Goal: Task Accomplishment & Management: Manage account settings

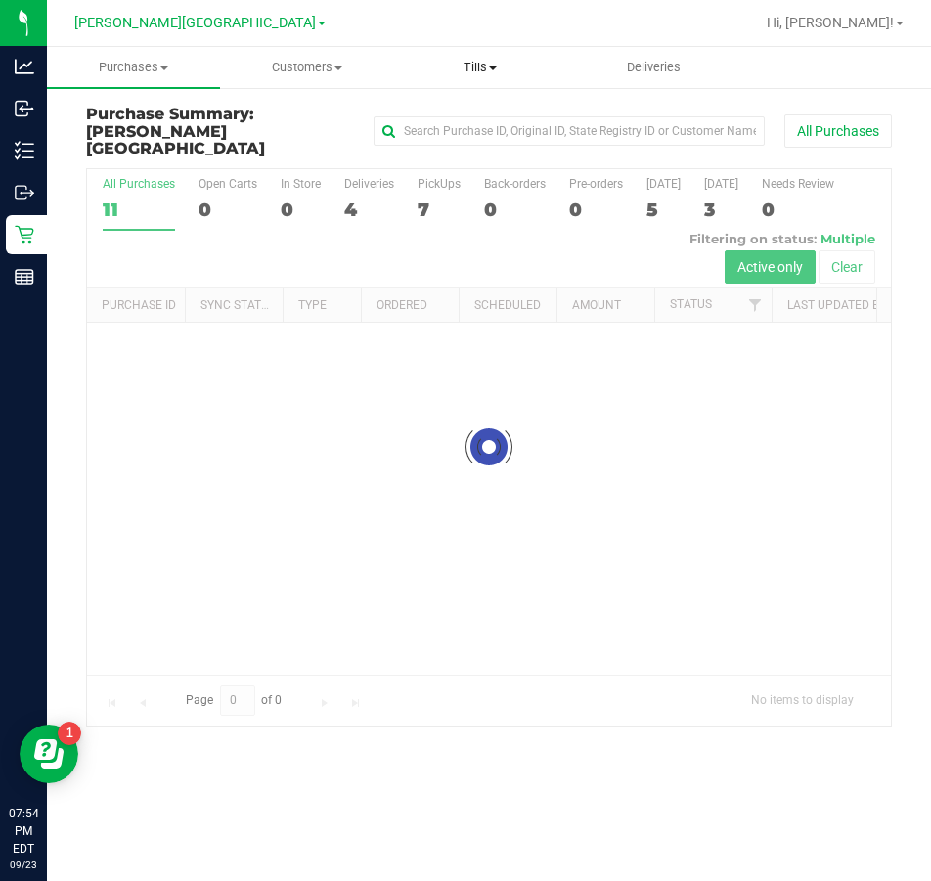
click at [492, 67] on span at bounding box center [493, 69] width 8 height 4
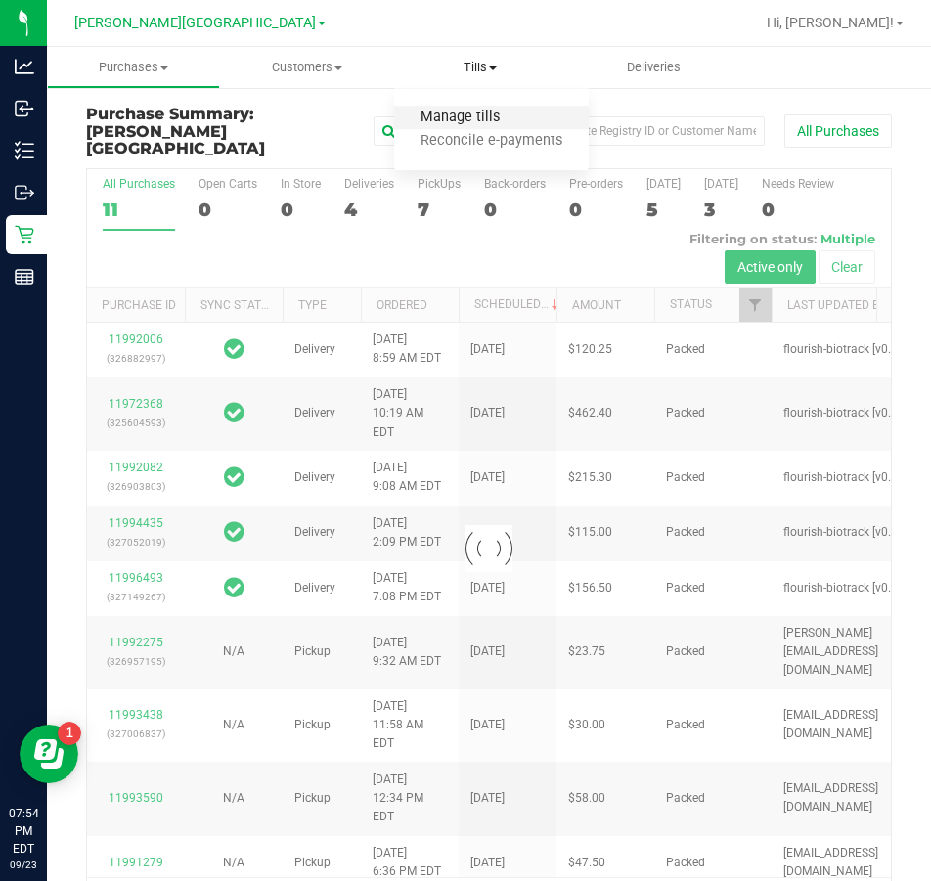
click at [488, 120] on span "Manage tills" at bounding box center [460, 118] width 132 height 17
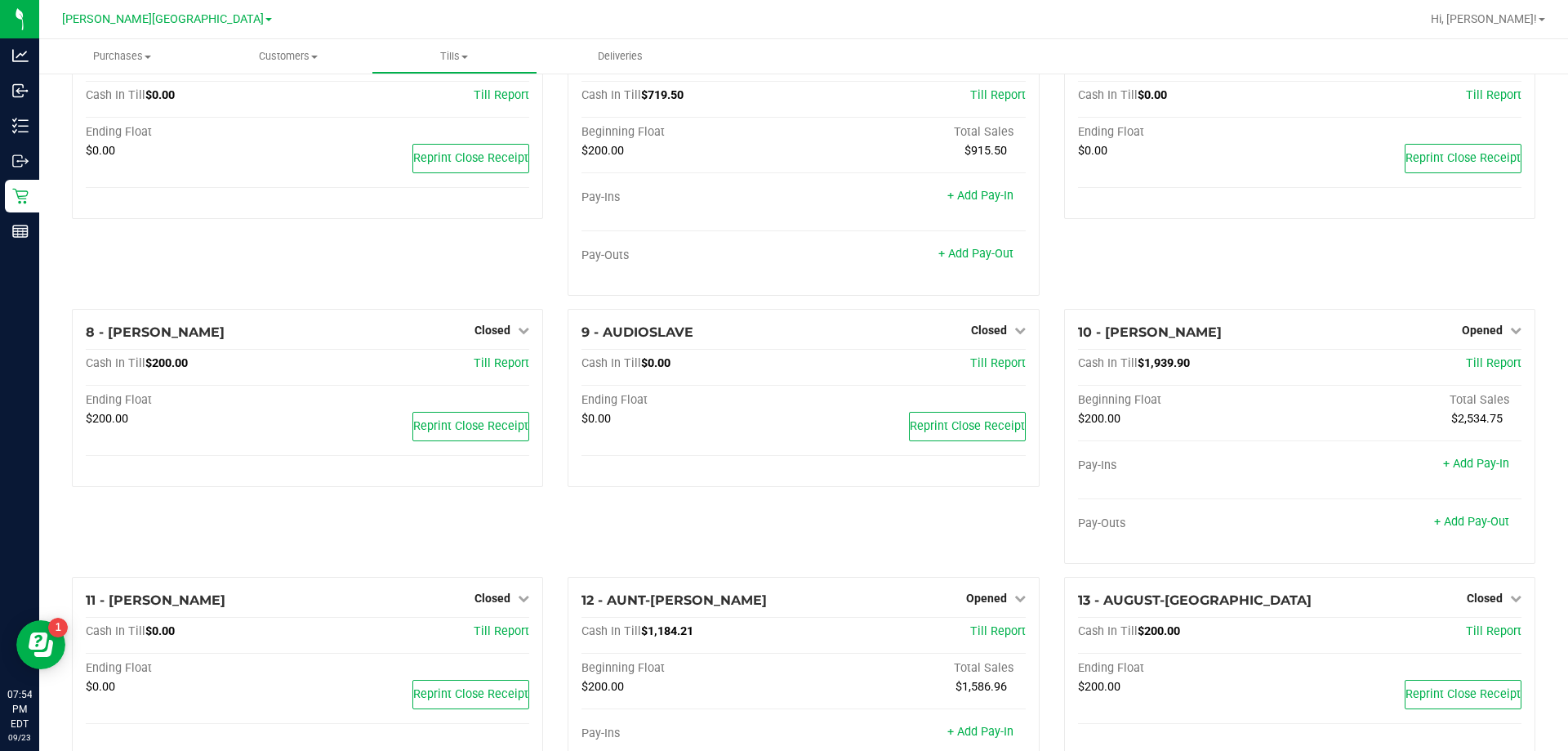
scroll to position [426, 0]
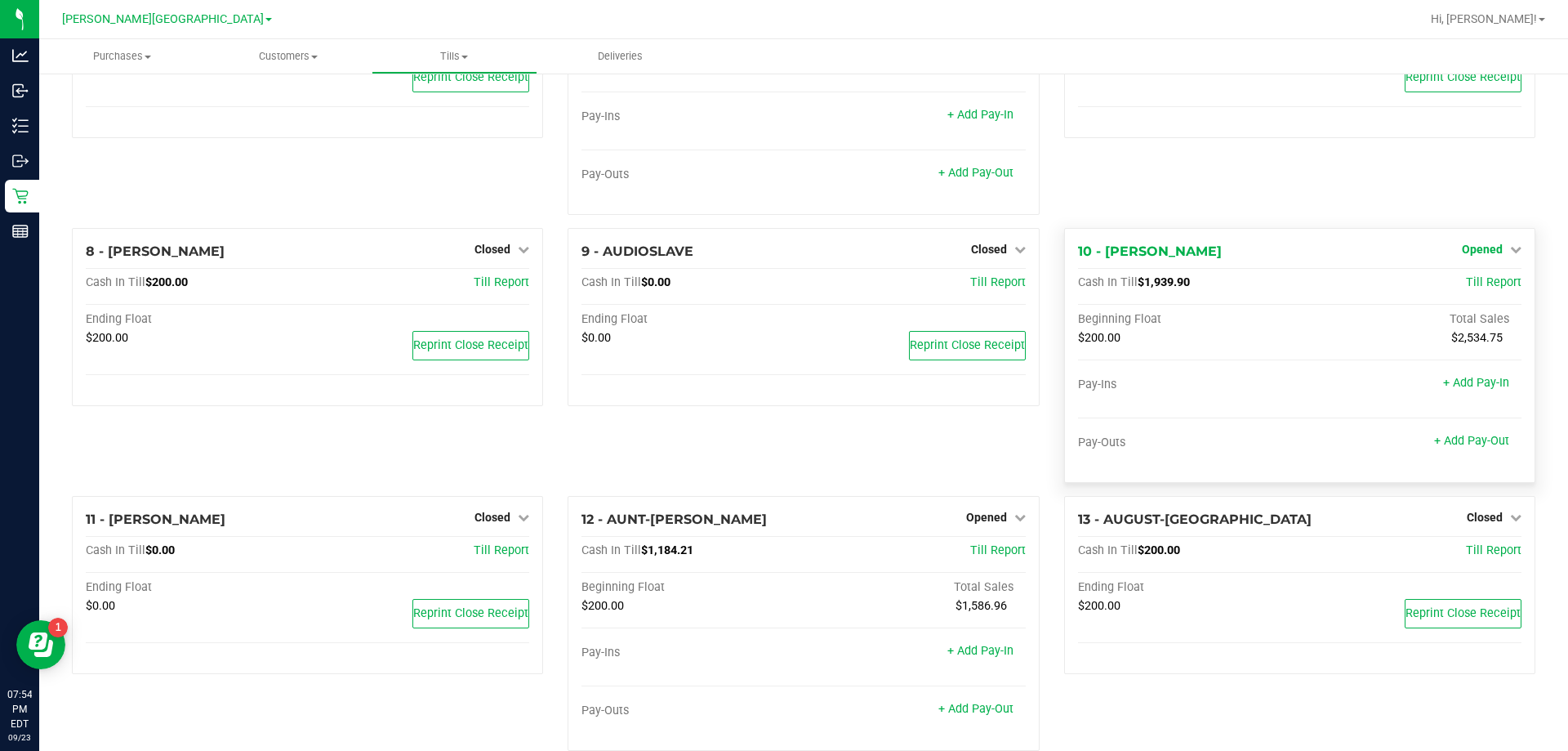
click at [776, 256] on span "Opened" at bounding box center [1482, 249] width 41 height 13
click at [776, 289] on link "Close Till" at bounding box center [1484, 283] width 44 height 13
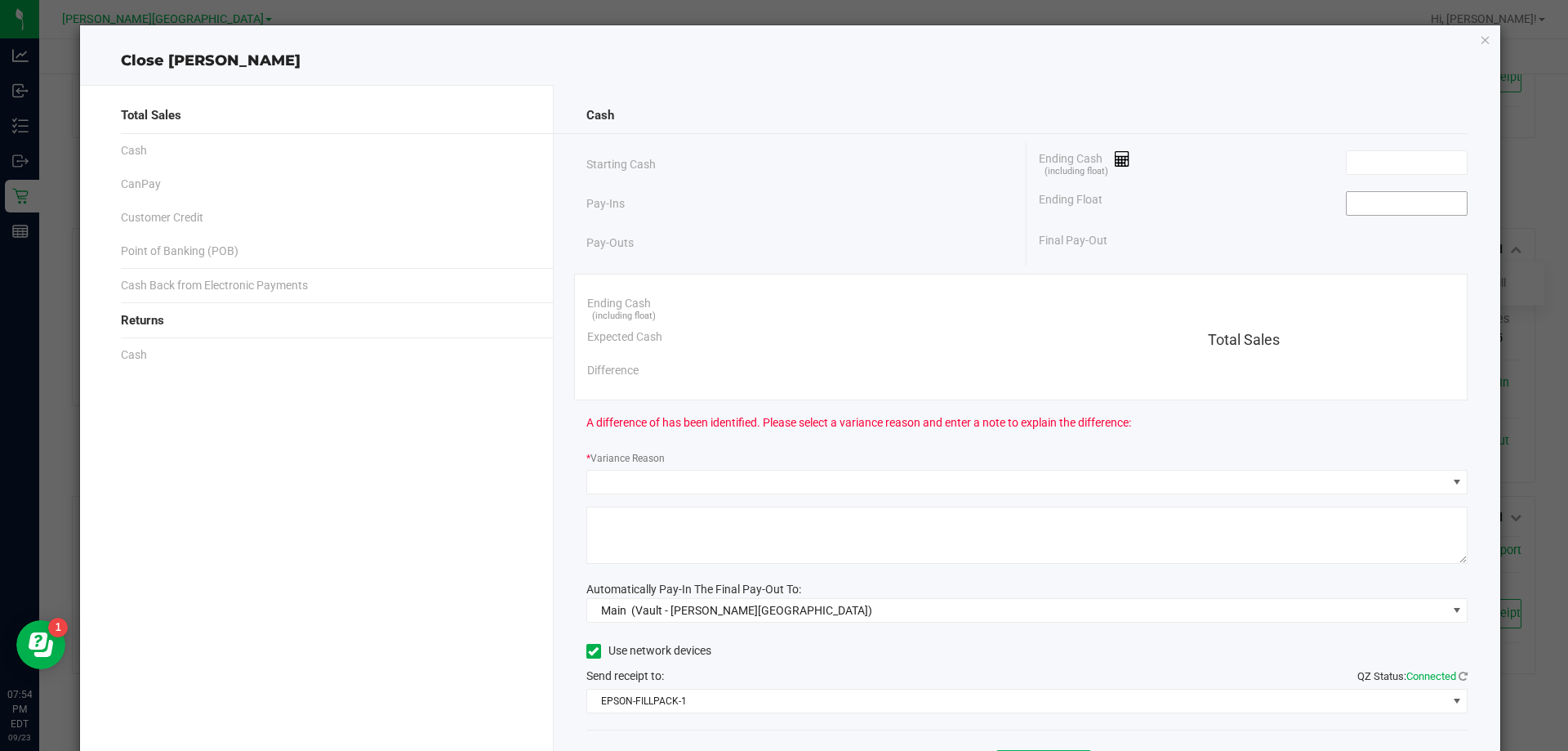
click at [776, 204] on input at bounding box center [1407, 203] width 120 height 23
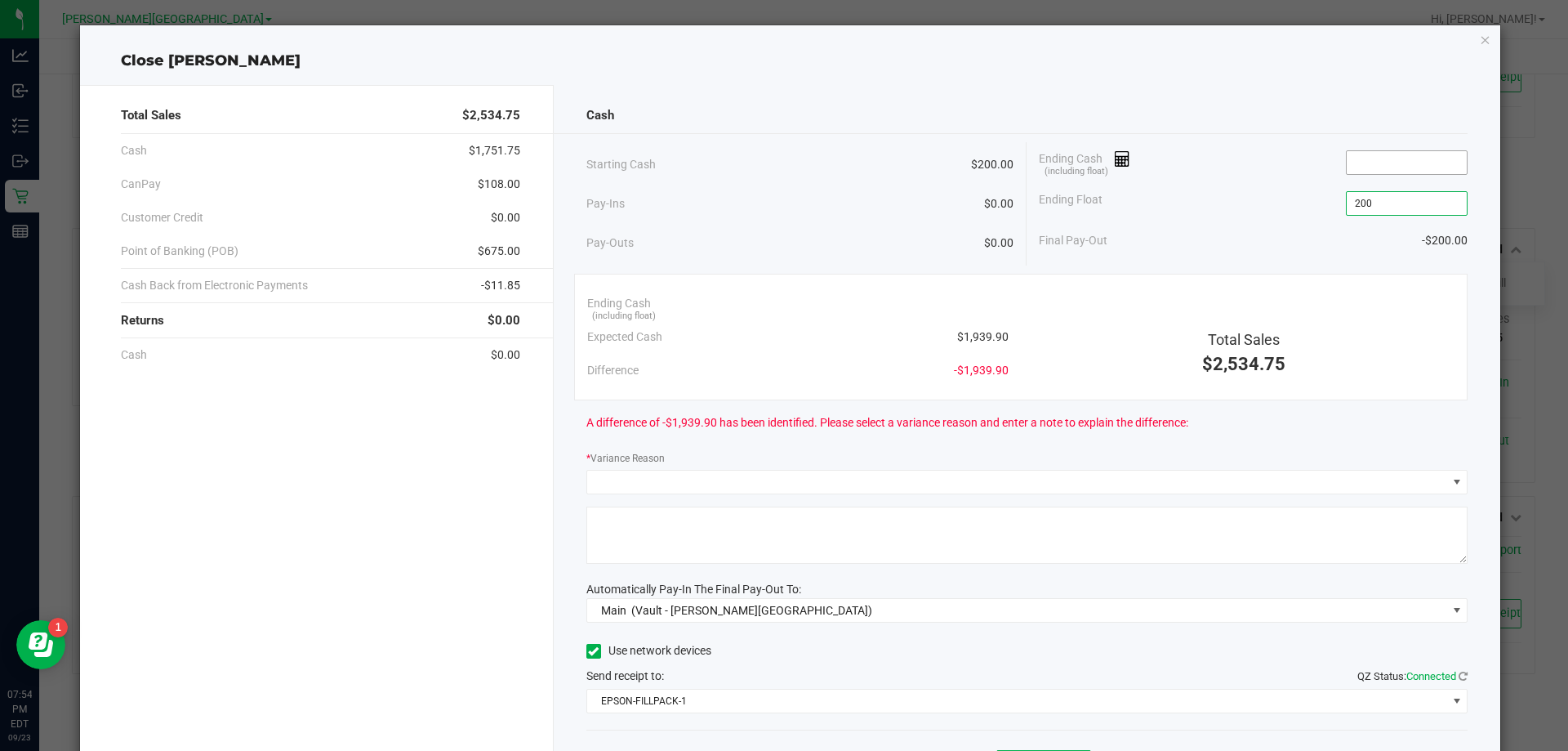
click at [776, 167] on input at bounding box center [1407, 162] width 120 height 23
type input "$200.00"
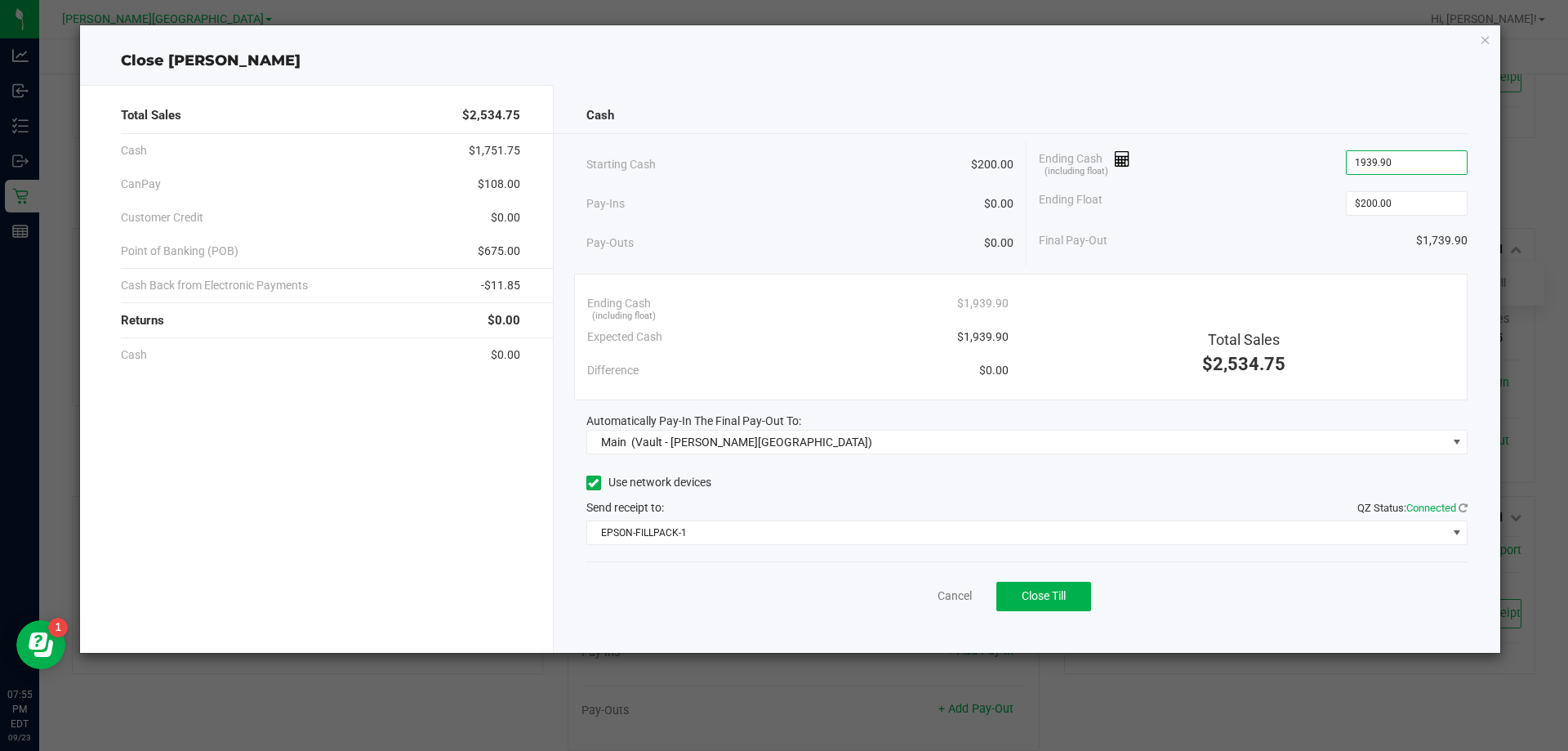
click at [776, 208] on div "Ending Float $200.00" at bounding box center [1252, 203] width 428 height 41
type input "$1,939.90"
click at [776, 586] on button "Close Till" at bounding box center [1043, 596] width 94 height 29
click at [776, 44] on icon "button" at bounding box center [1485, 38] width 12 height 19
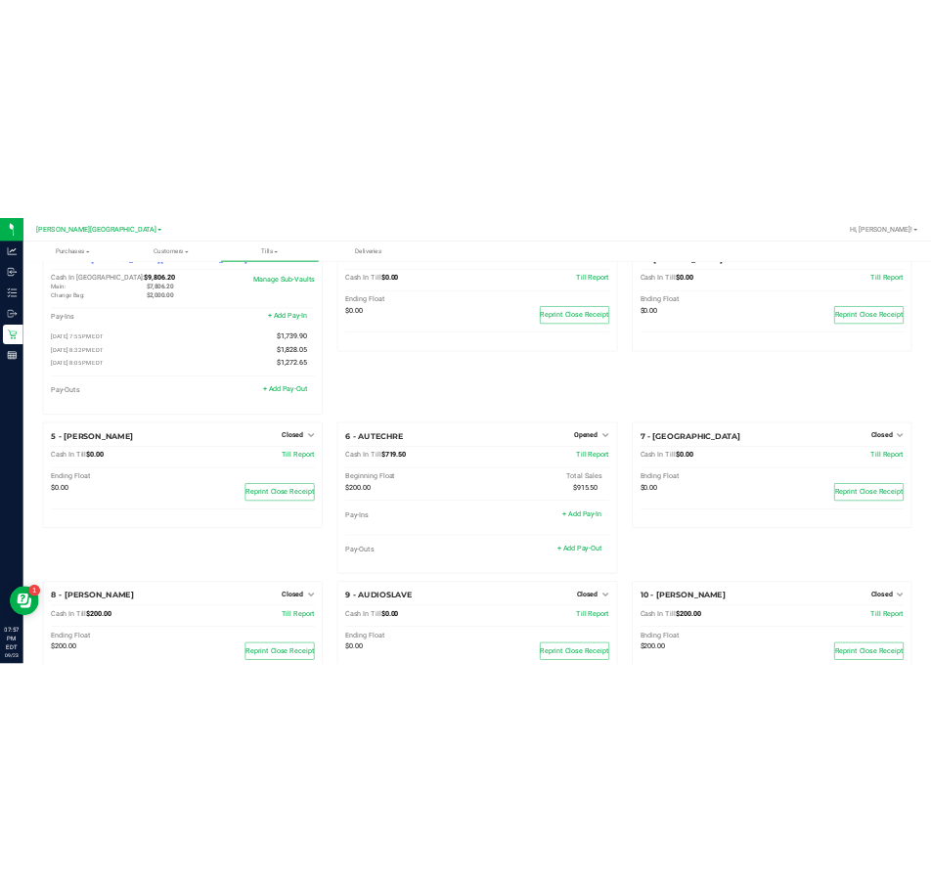
scroll to position [0, 0]
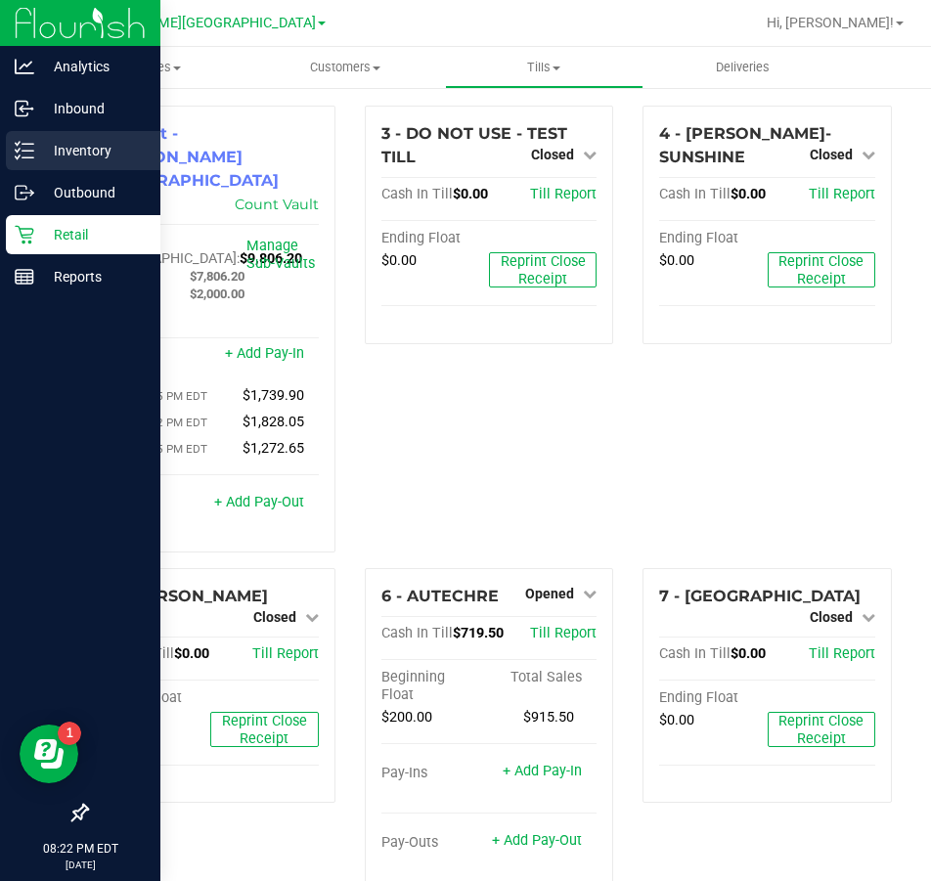
click at [46, 150] on p "Inventory" at bounding box center [92, 150] width 117 height 23
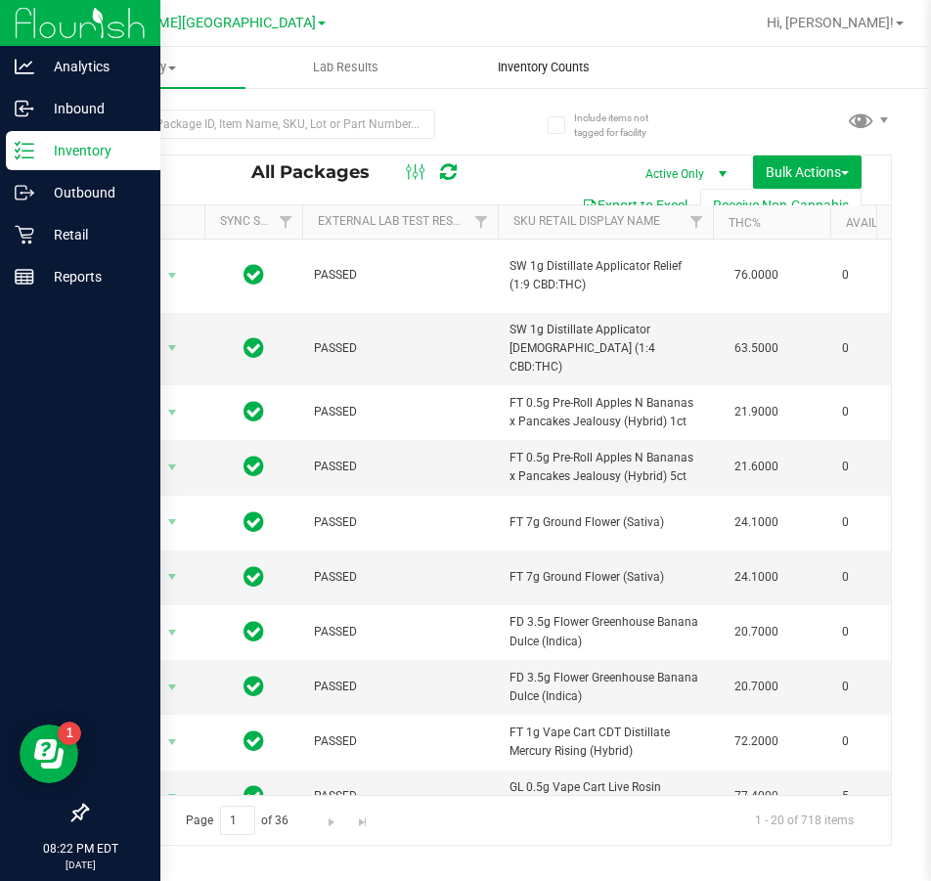
click at [547, 66] on span "Inventory Counts" at bounding box center [543, 68] width 145 height 18
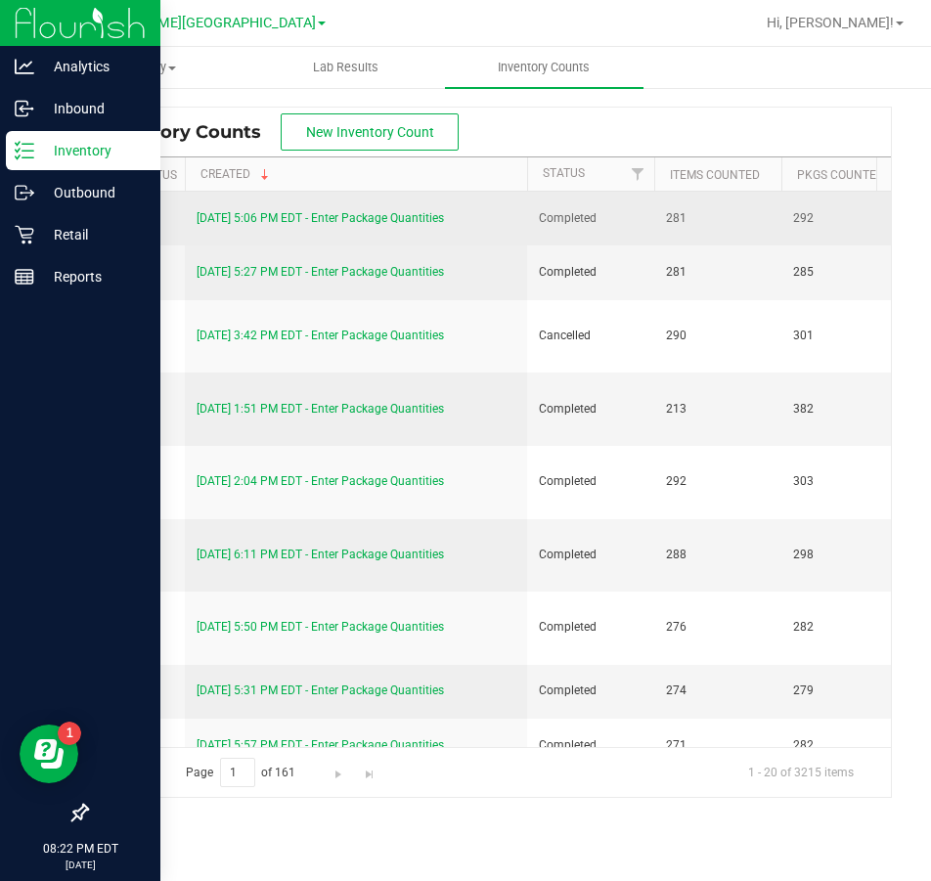
click at [355, 220] on link "[DATE] 5:06 PM EDT - Enter Package Quantities" at bounding box center [320, 218] width 247 height 14
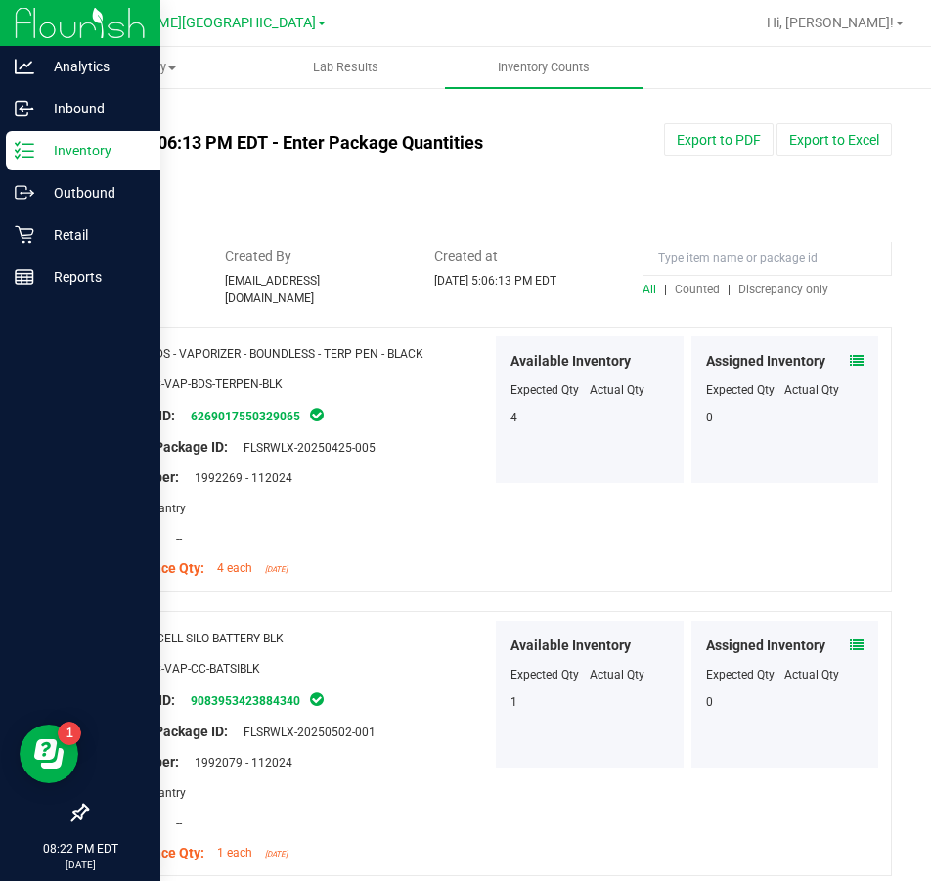
click at [755, 296] on span "Discrepancy only" at bounding box center [783, 290] width 90 height 14
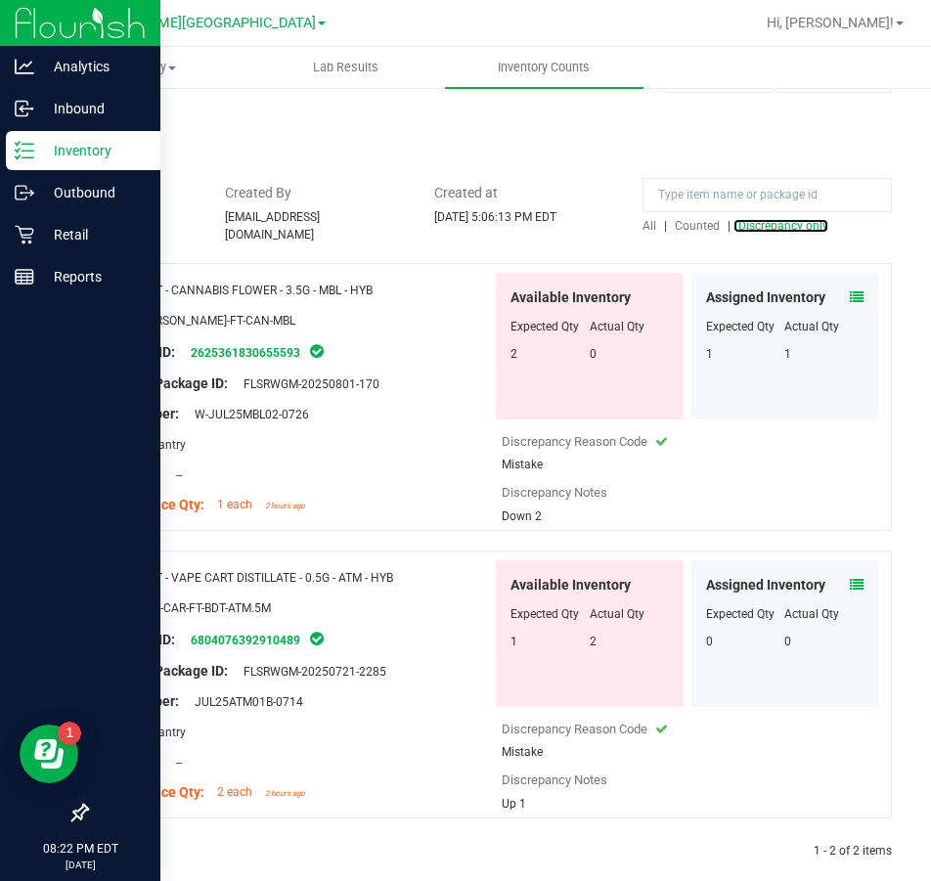
scroll to position [98, 0]
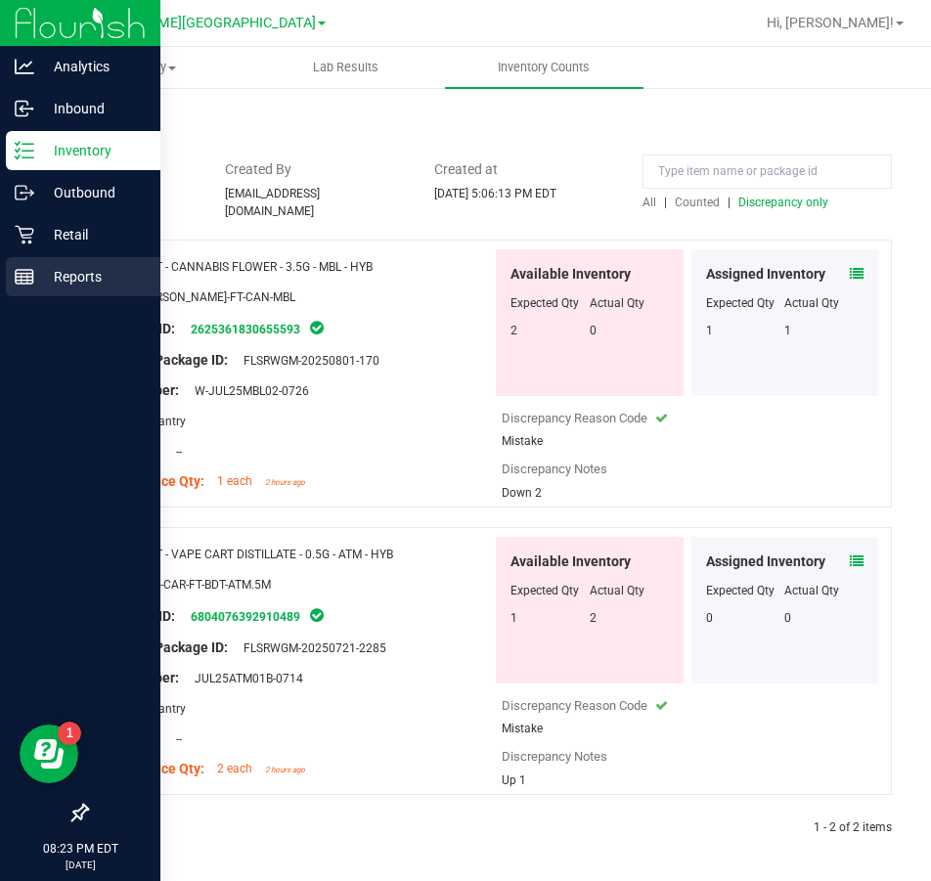
click at [33, 275] on rect at bounding box center [25, 277] width 18 height 14
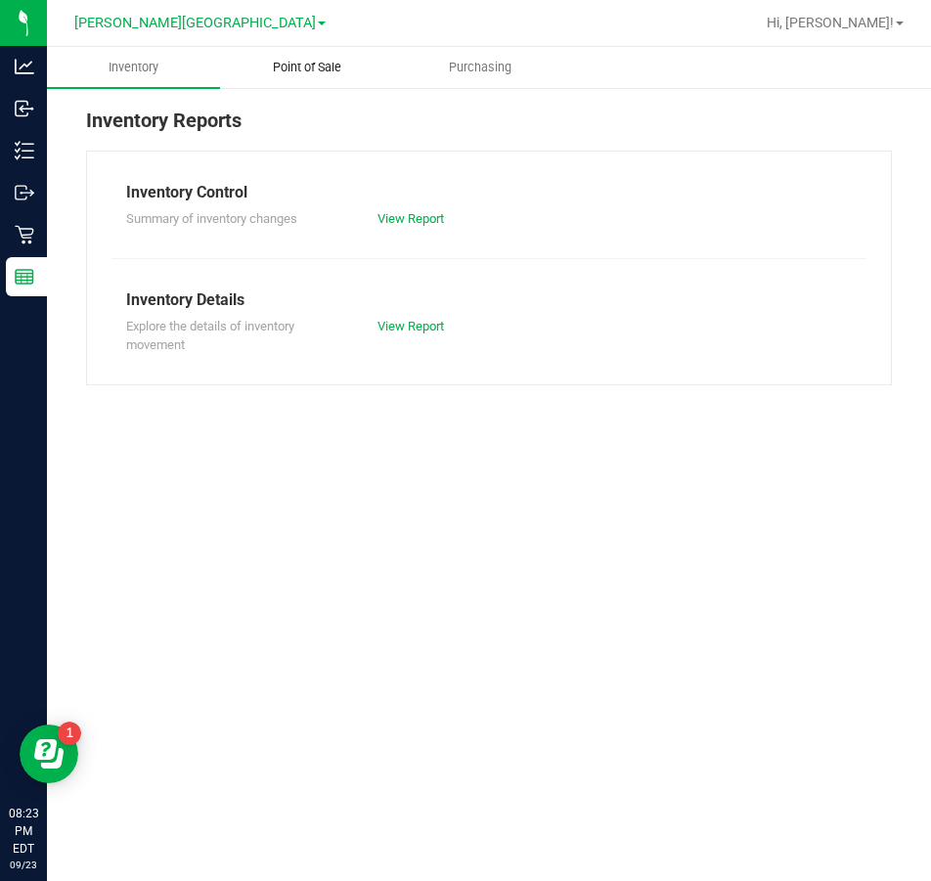
click at [312, 70] on span "Point of Sale" at bounding box center [306, 68] width 121 height 18
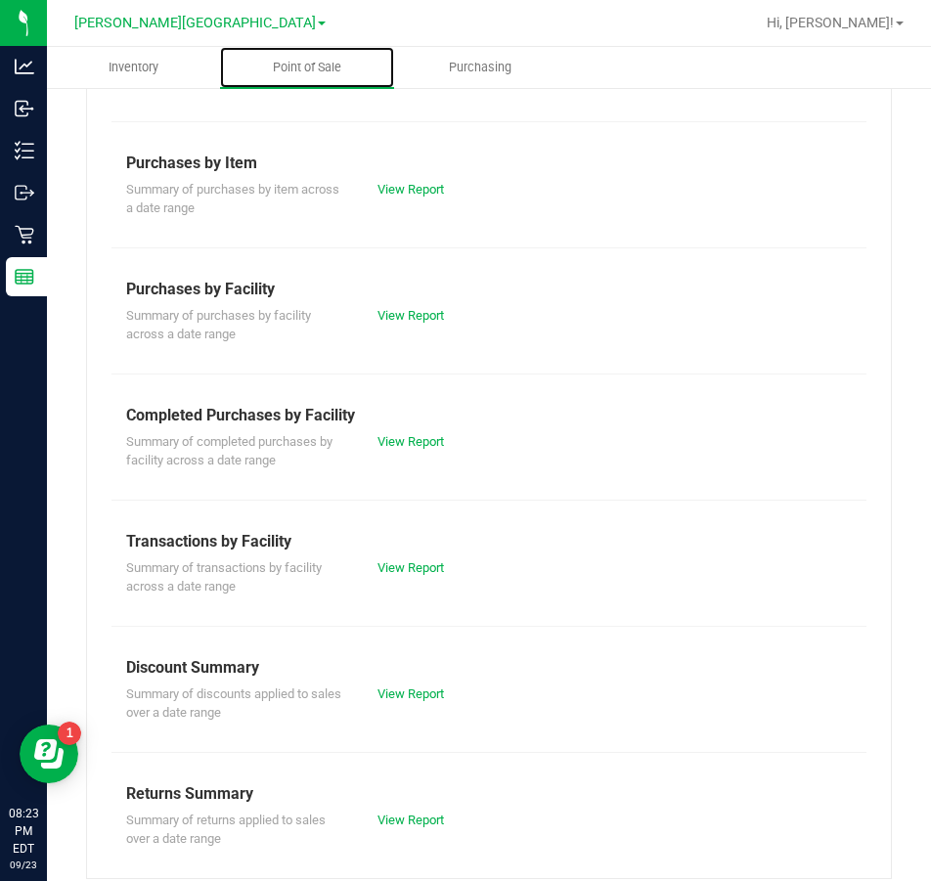
scroll to position [281, 0]
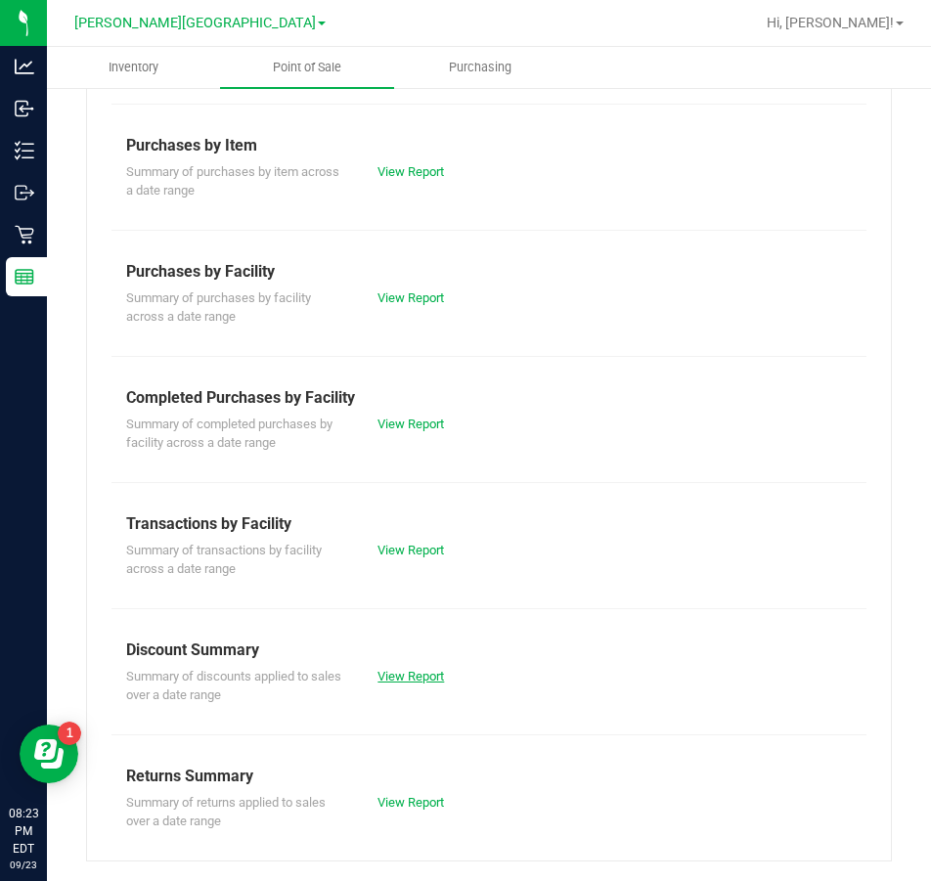
click at [385, 672] on link "View Report" at bounding box center [410, 676] width 67 height 15
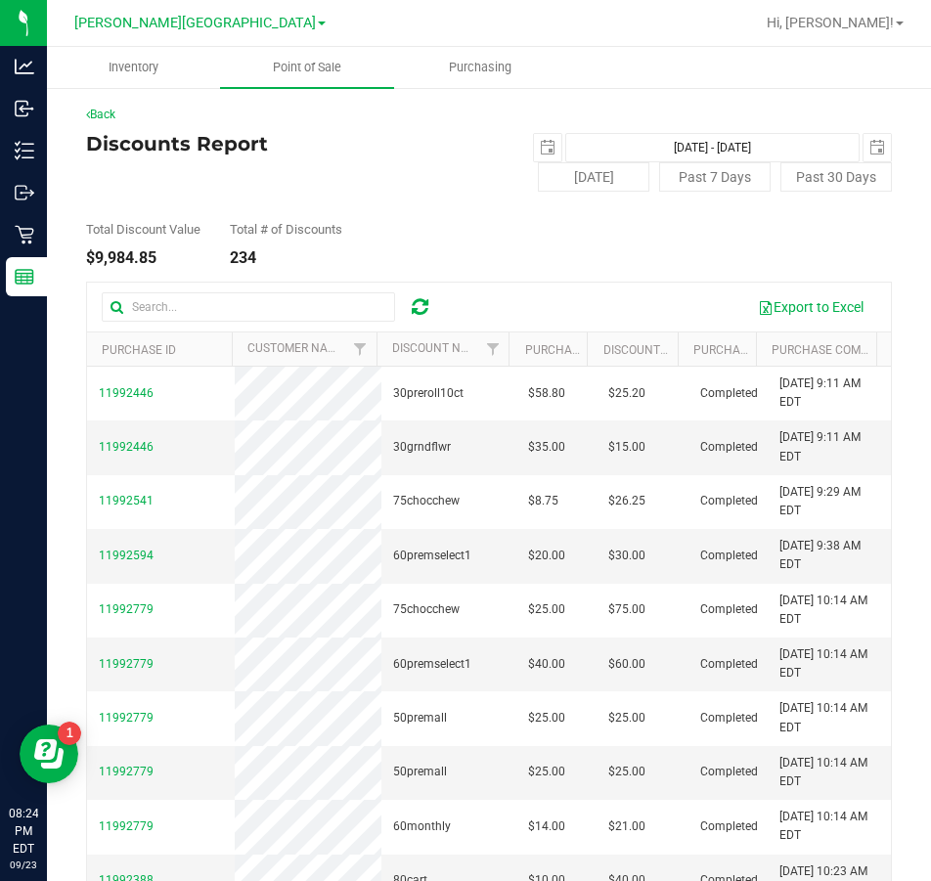
click at [351, 248] on div "Total Discount Value $9,984.85 Total # of Discounts 234" at bounding box center [489, 229] width 806 height 74
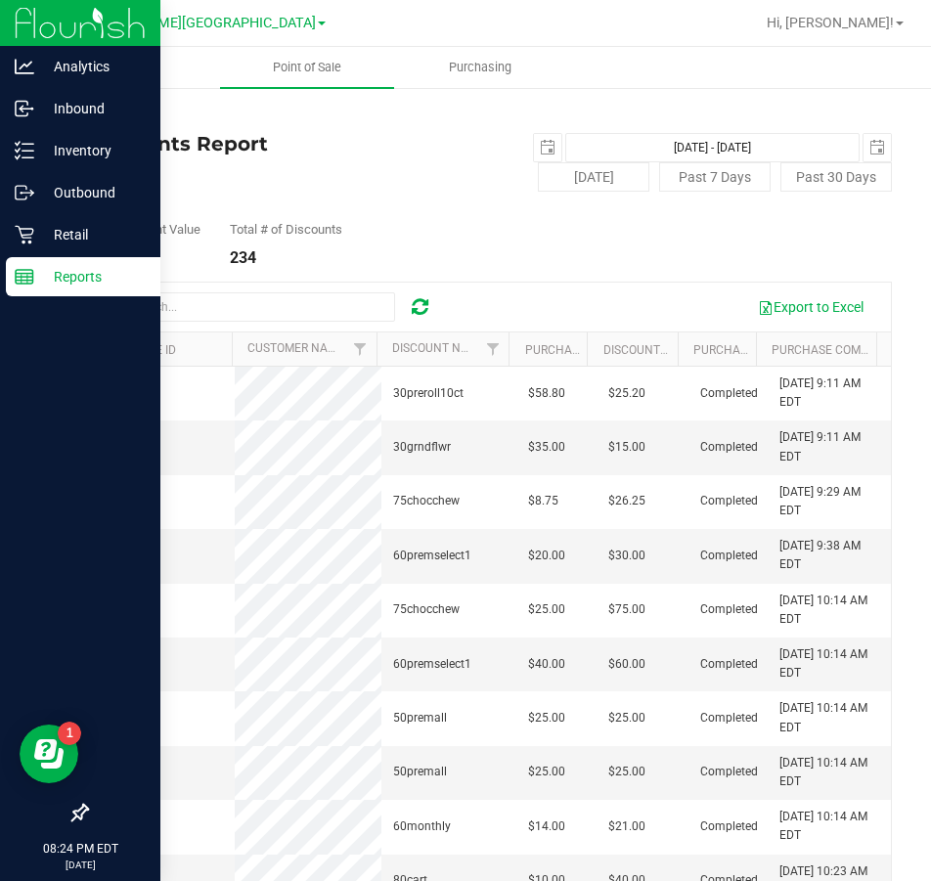
click at [67, 280] on p "Reports" at bounding box center [92, 276] width 117 height 23
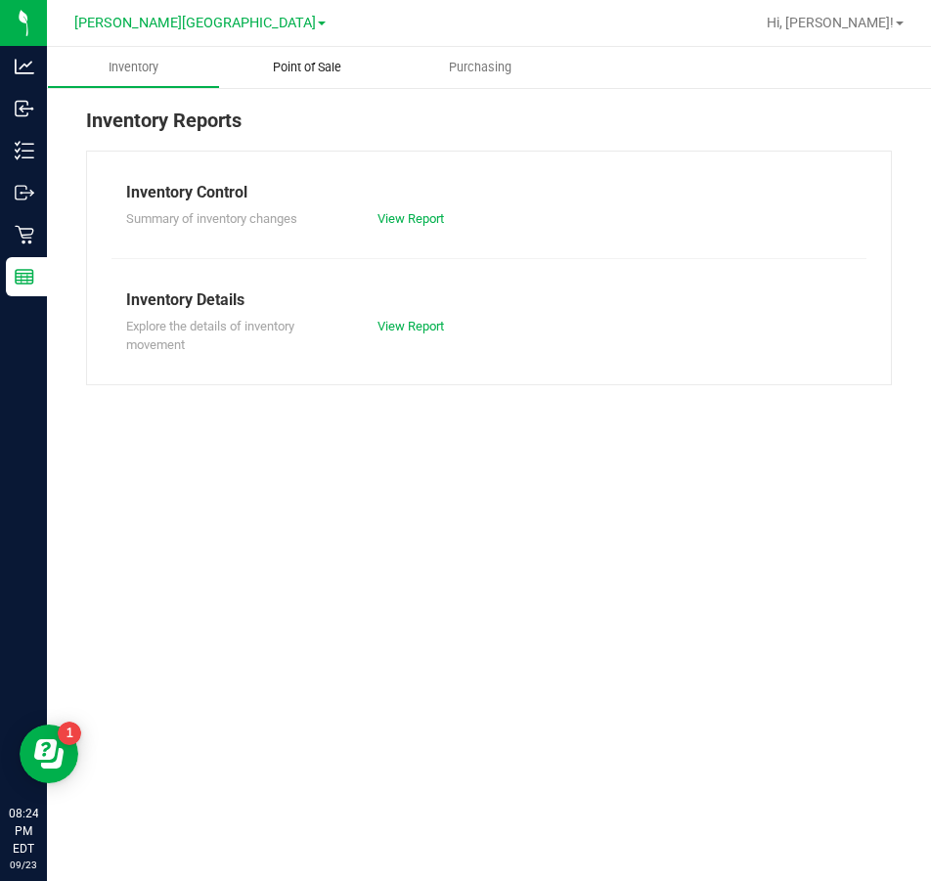
click at [297, 63] on span "Point of Sale" at bounding box center [306, 68] width 121 height 18
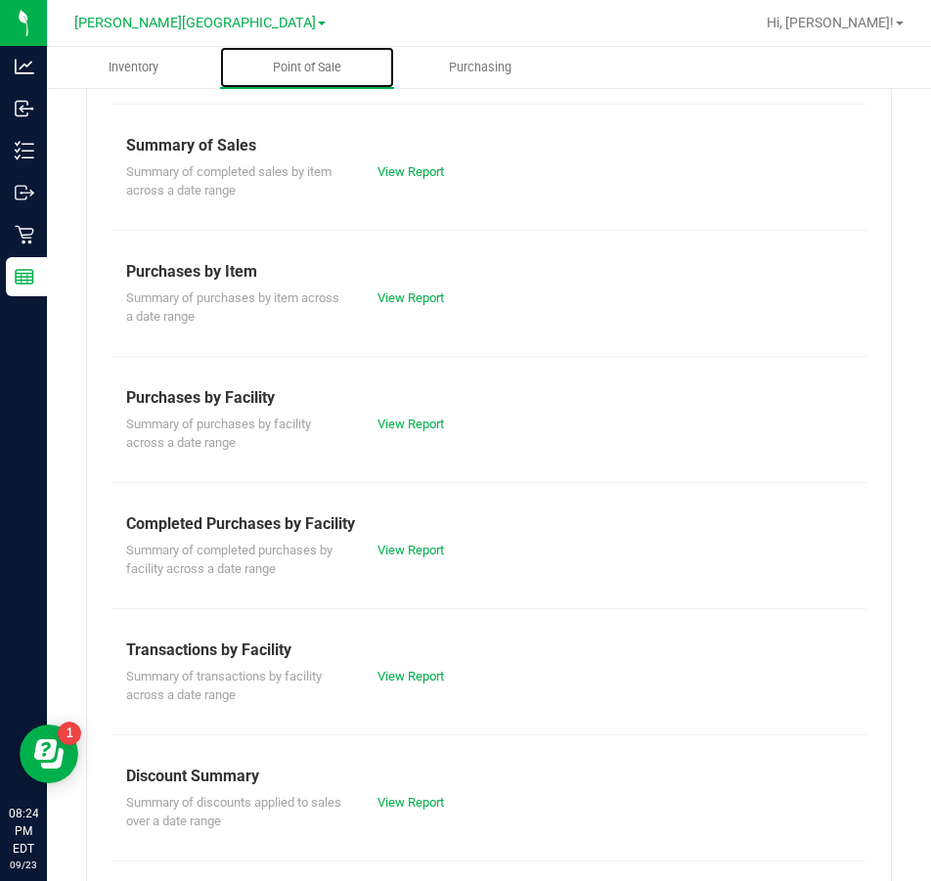
scroll to position [281, 0]
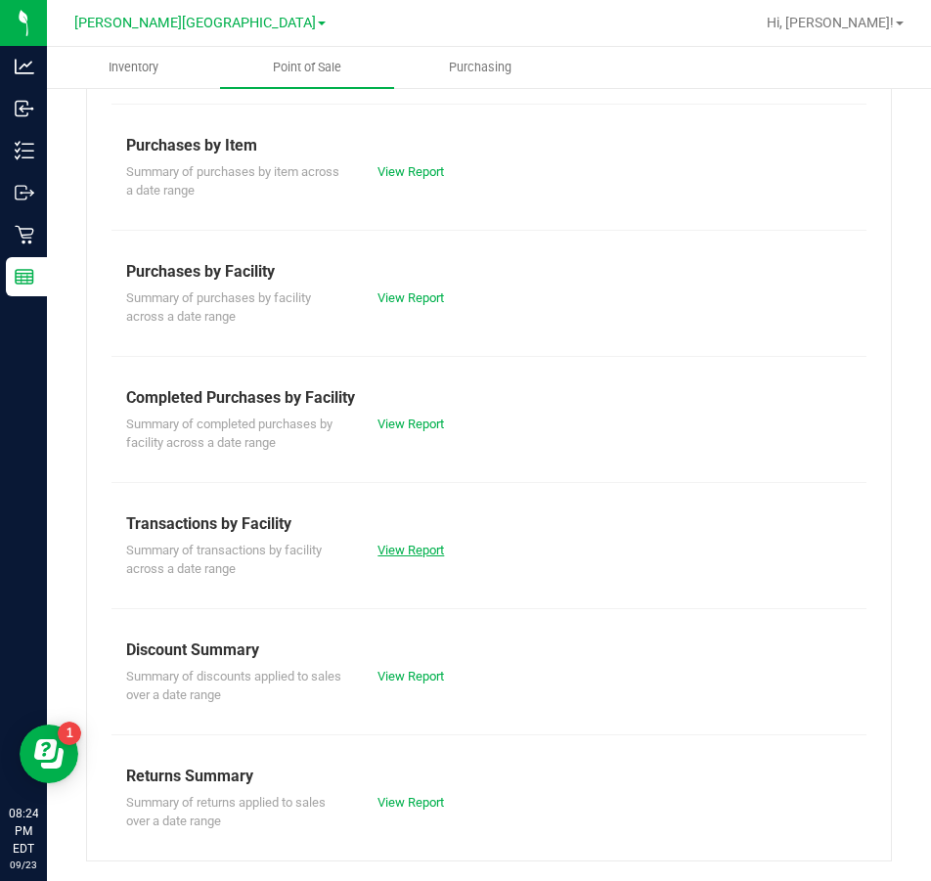
click at [386, 553] on link "View Report" at bounding box center [410, 550] width 67 height 15
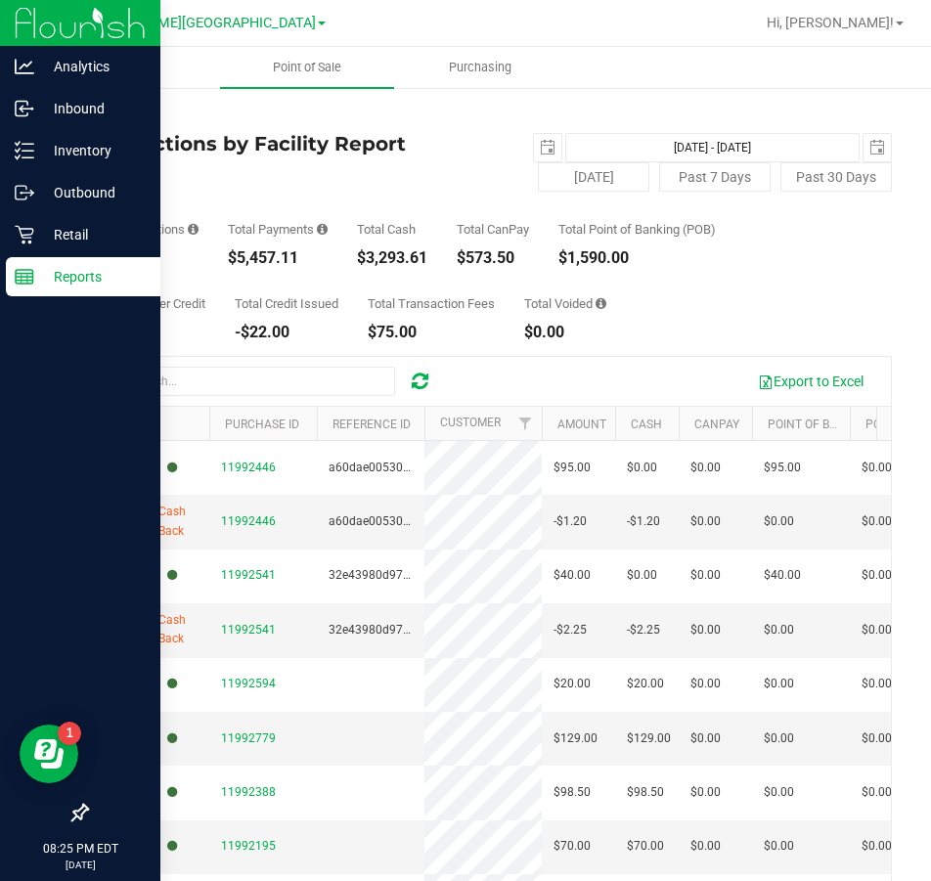
click at [41, 282] on p "Reports" at bounding box center [92, 276] width 117 height 23
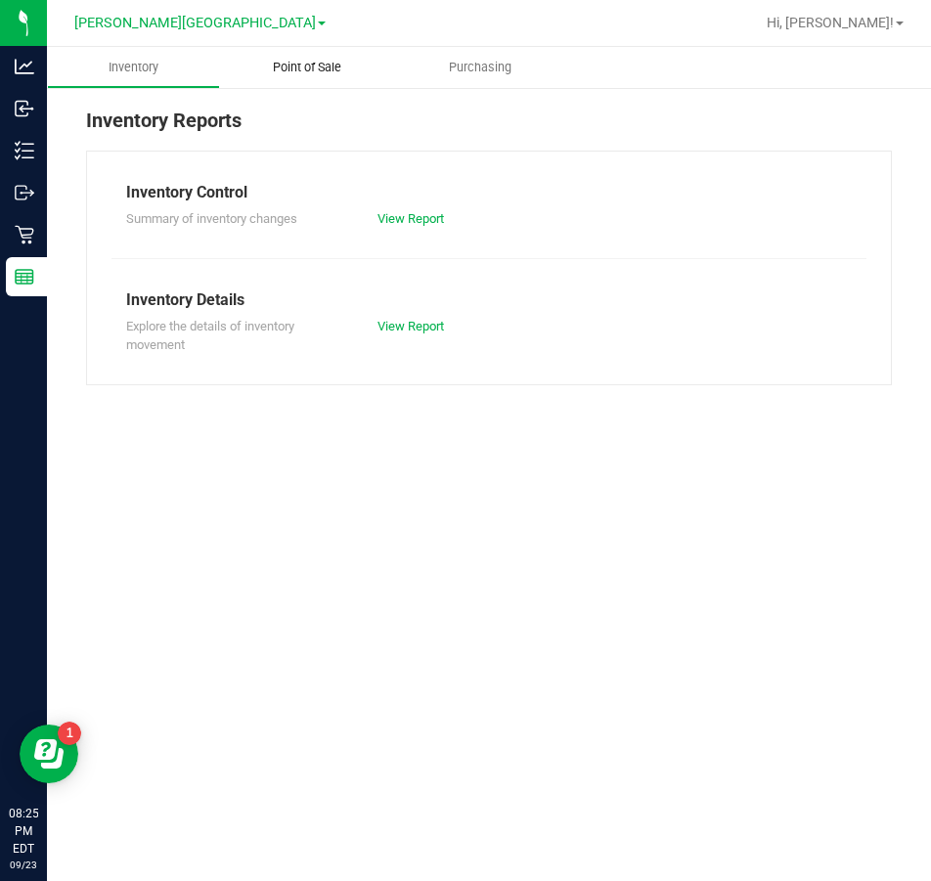
click at [315, 63] on span "Point of Sale" at bounding box center [306, 68] width 121 height 18
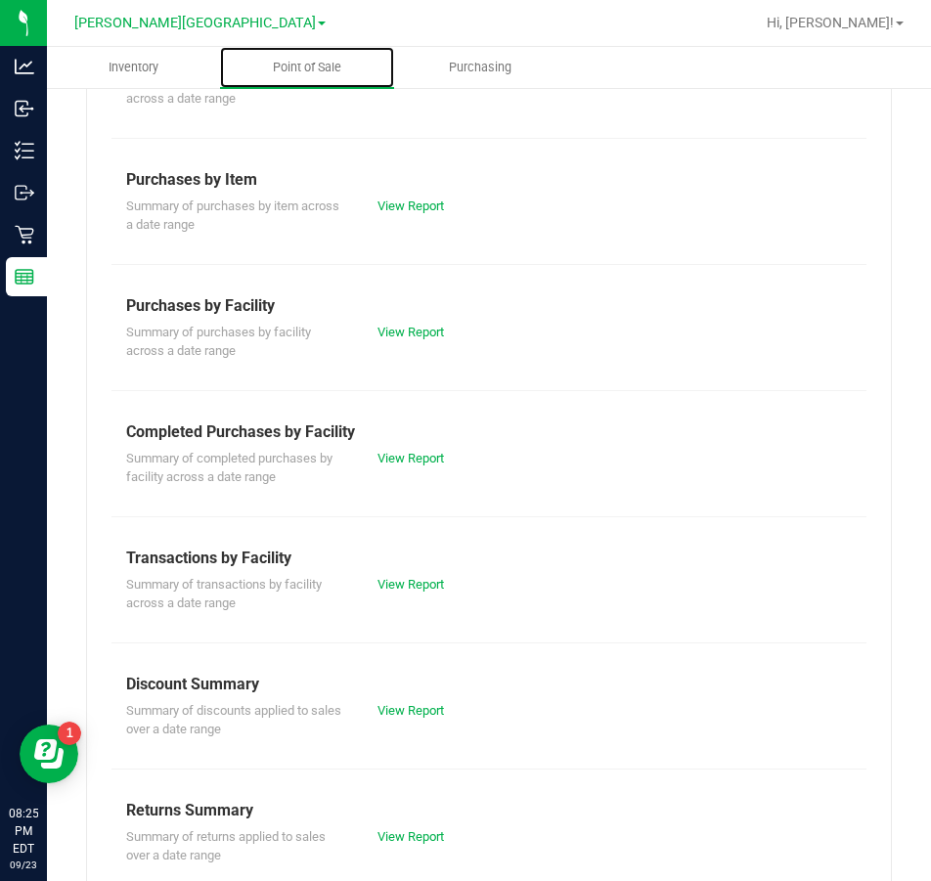
scroll to position [281, 0]
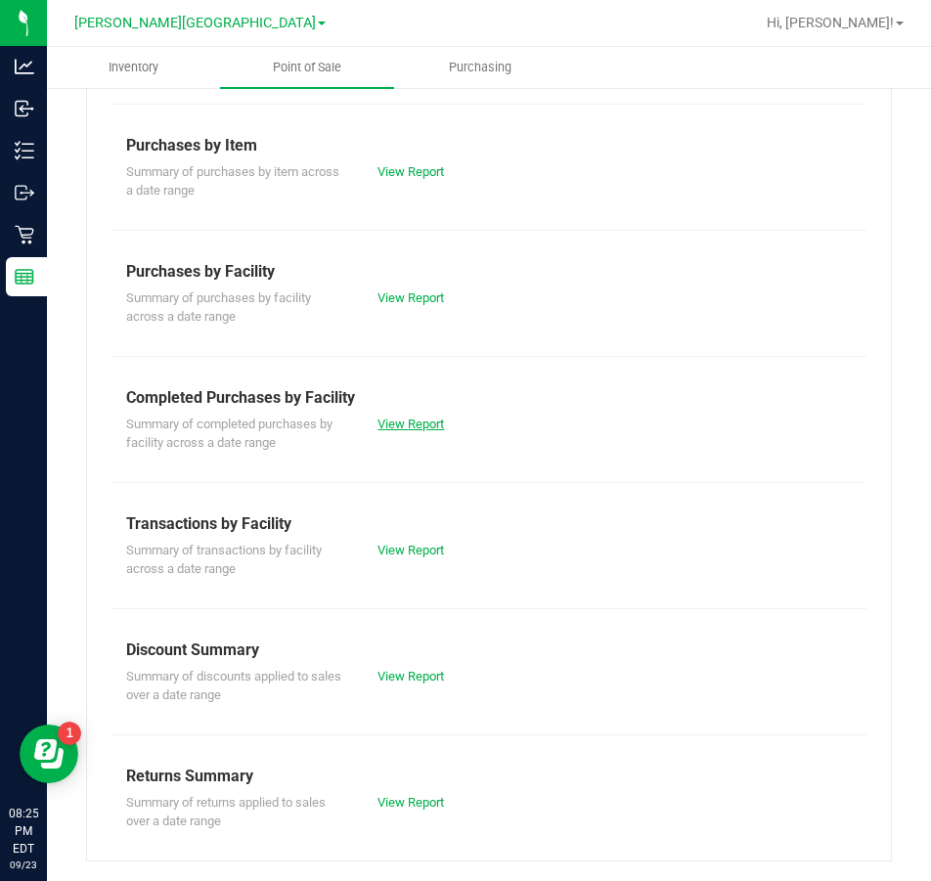
click at [409, 419] on link "View Report" at bounding box center [410, 424] width 67 height 15
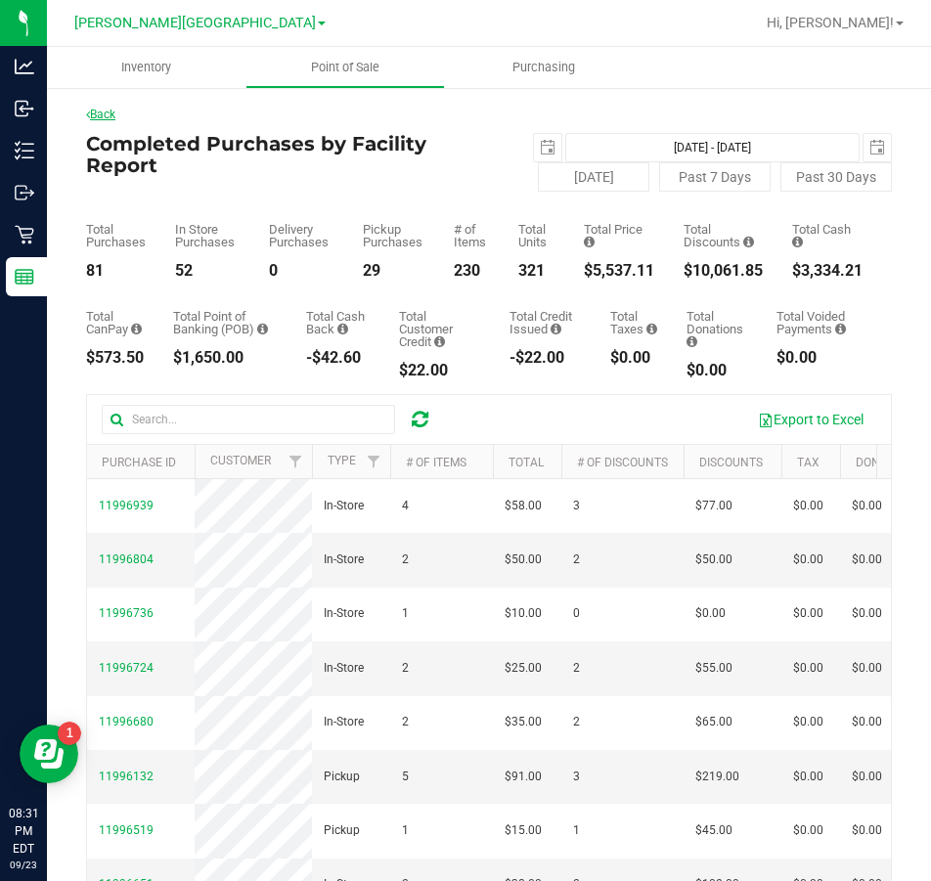
click at [109, 108] on link "Back" at bounding box center [100, 115] width 29 height 14
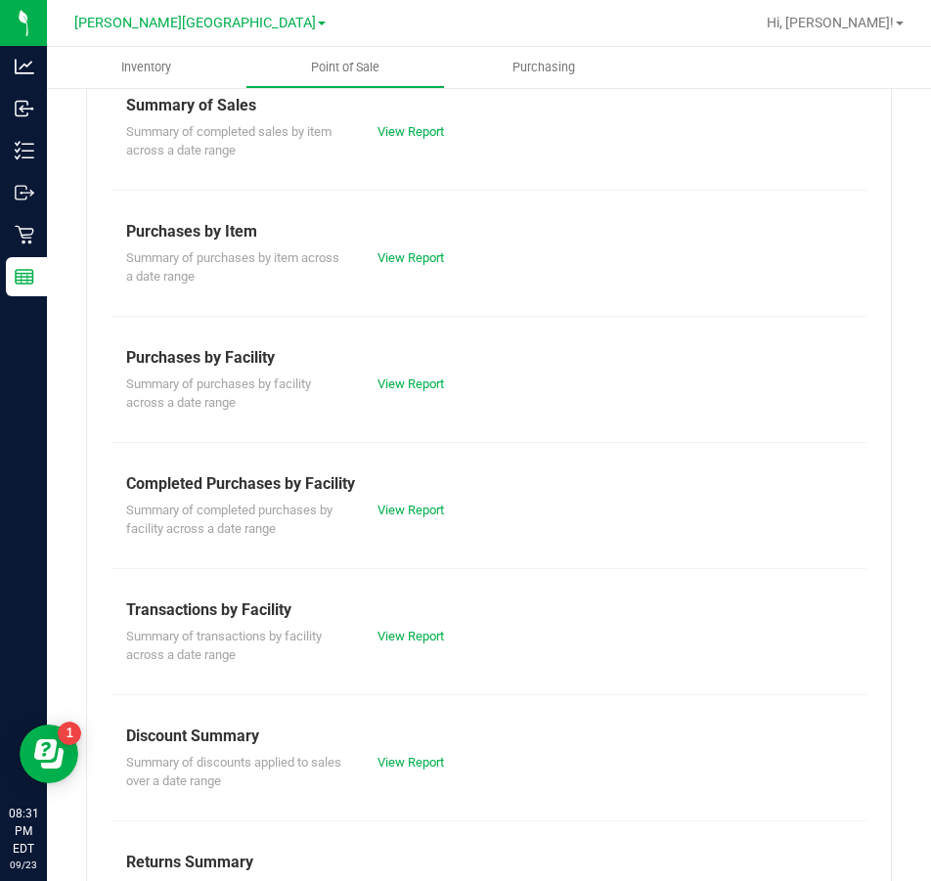
scroll to position [196, 0]
click at [420, 636] on link "View Report" at bounding box center [410, 635] width 67 height 15
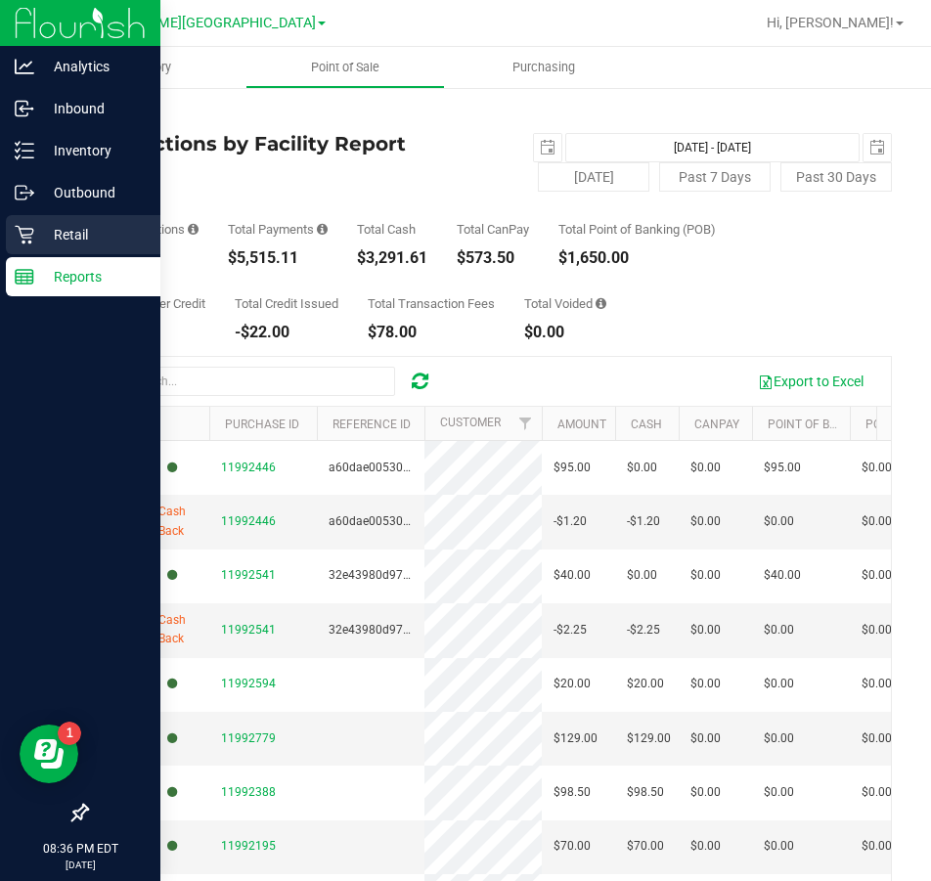
click at [26, 256] on link "Retail" at bounding box center [80, 236] width 160 height 42
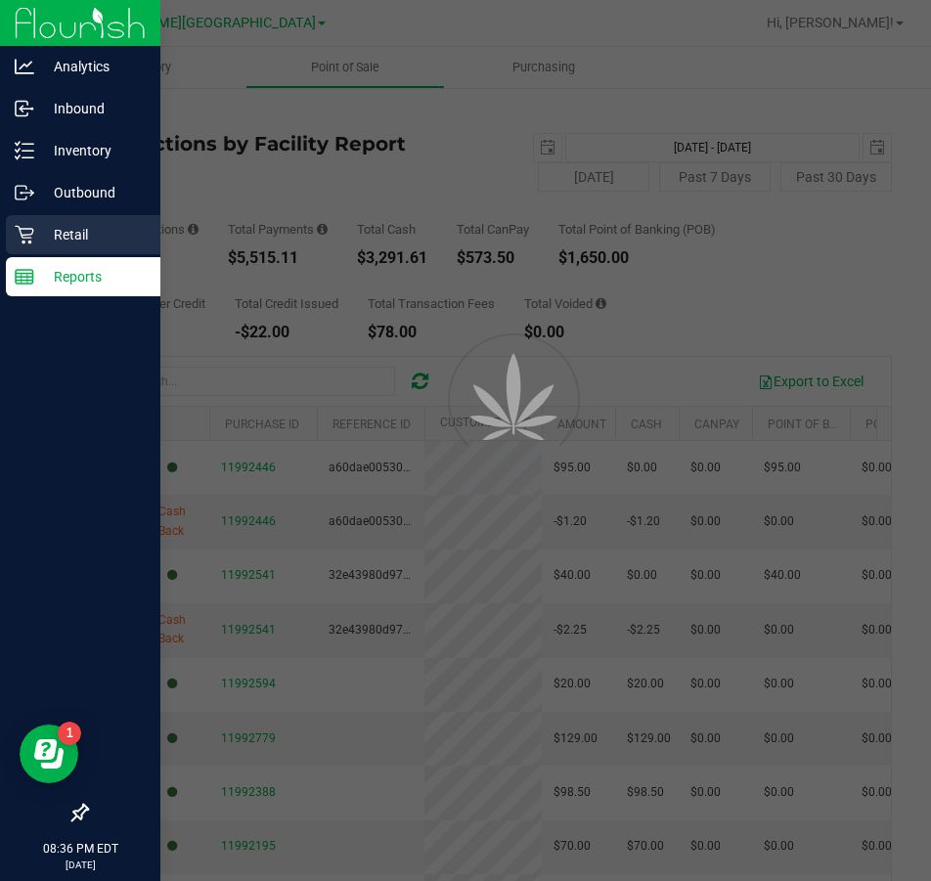
click at [54, 250] on div "Retail" at bounding box center [83, 234] width 155 height 39
click at [91, 236] on p "Retail" at bounding box center [92, 234] width 117 height 23
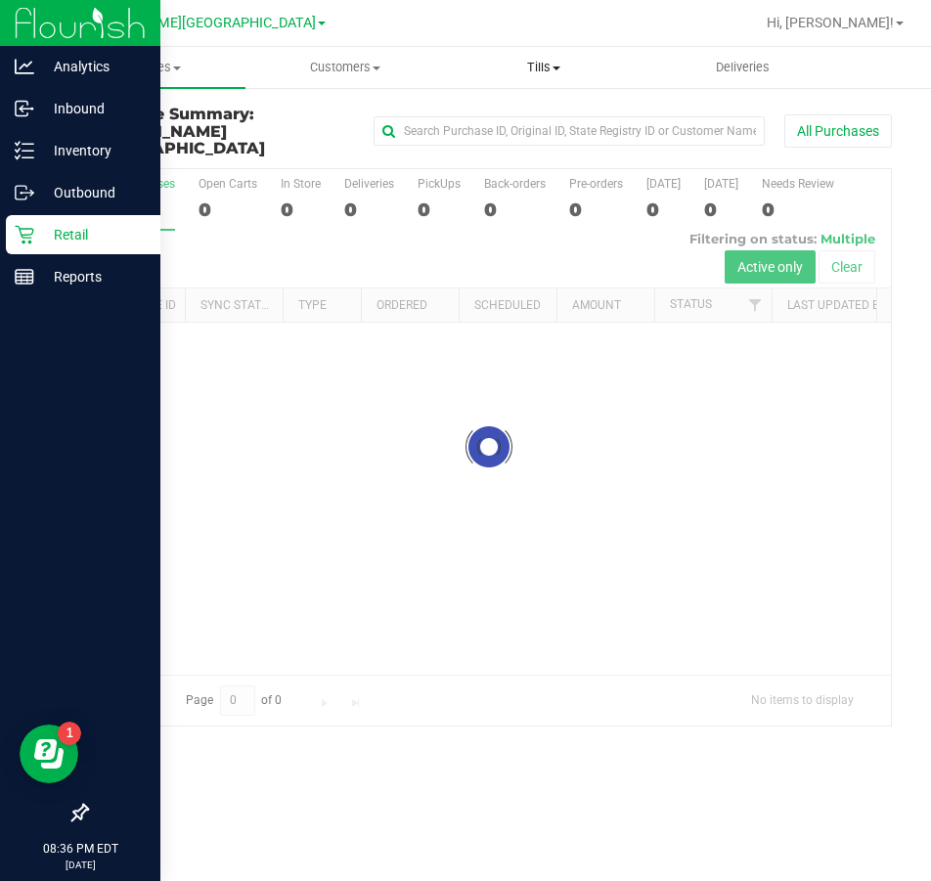
click at [558, 65] on span "Tills" at bounding box center [544, 68] width 197 height 18
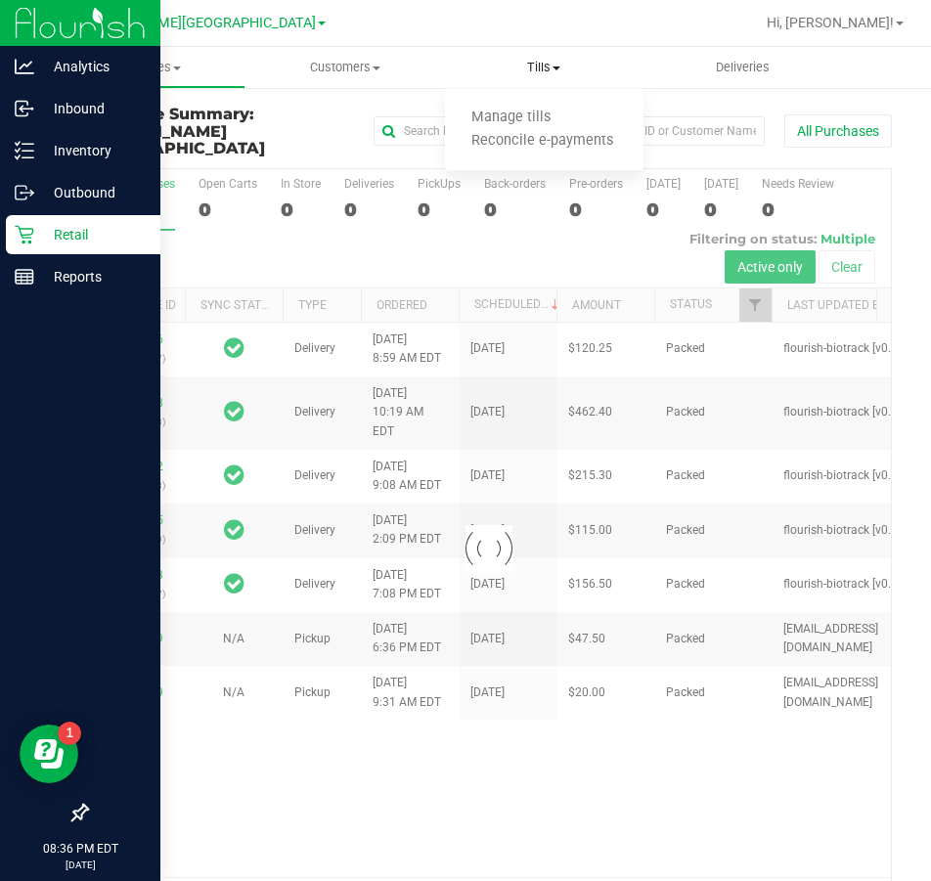
click at [528, 121] on span "Manage tills" at bounding box center [511, 118] width 132 height 17
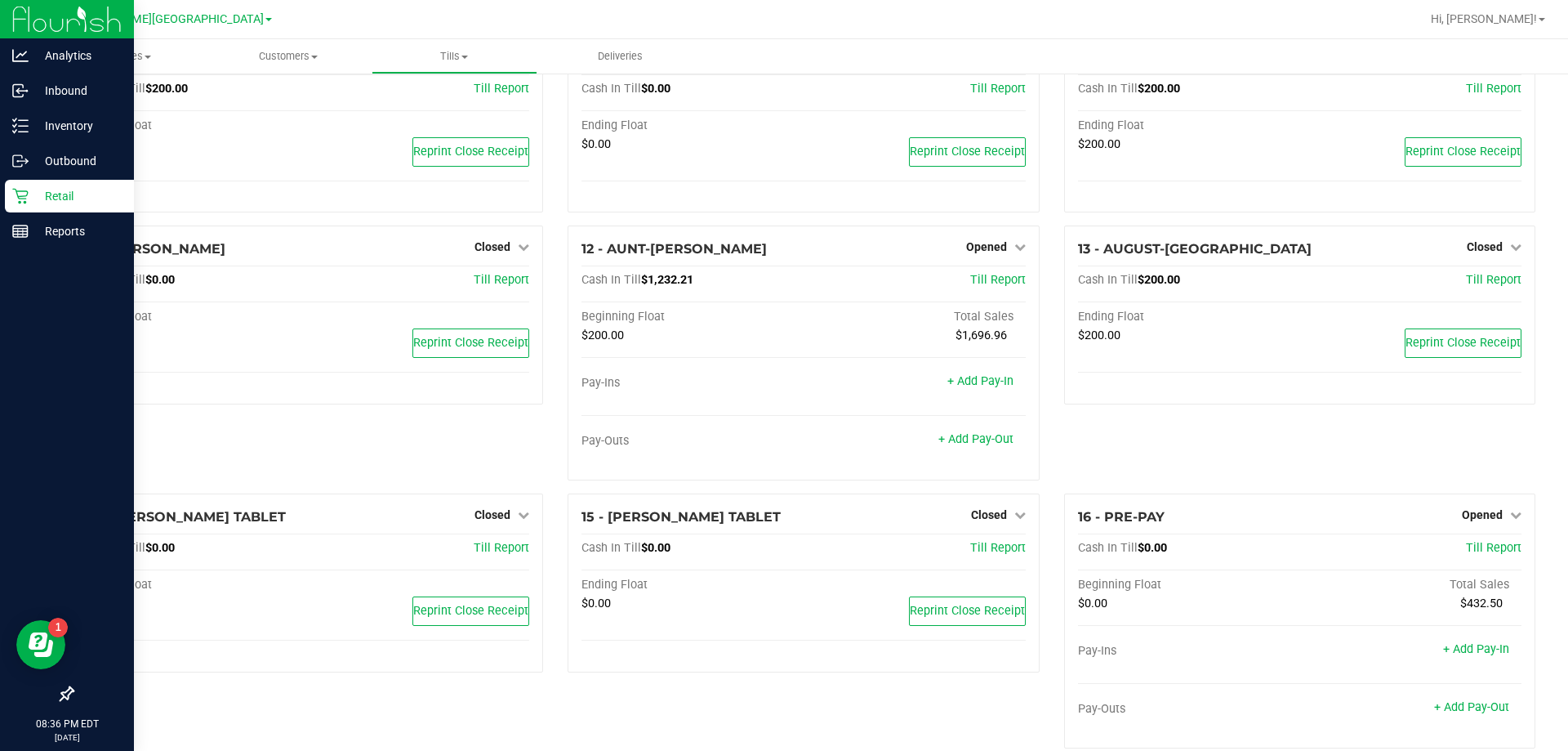
scroll to position [843, 0]
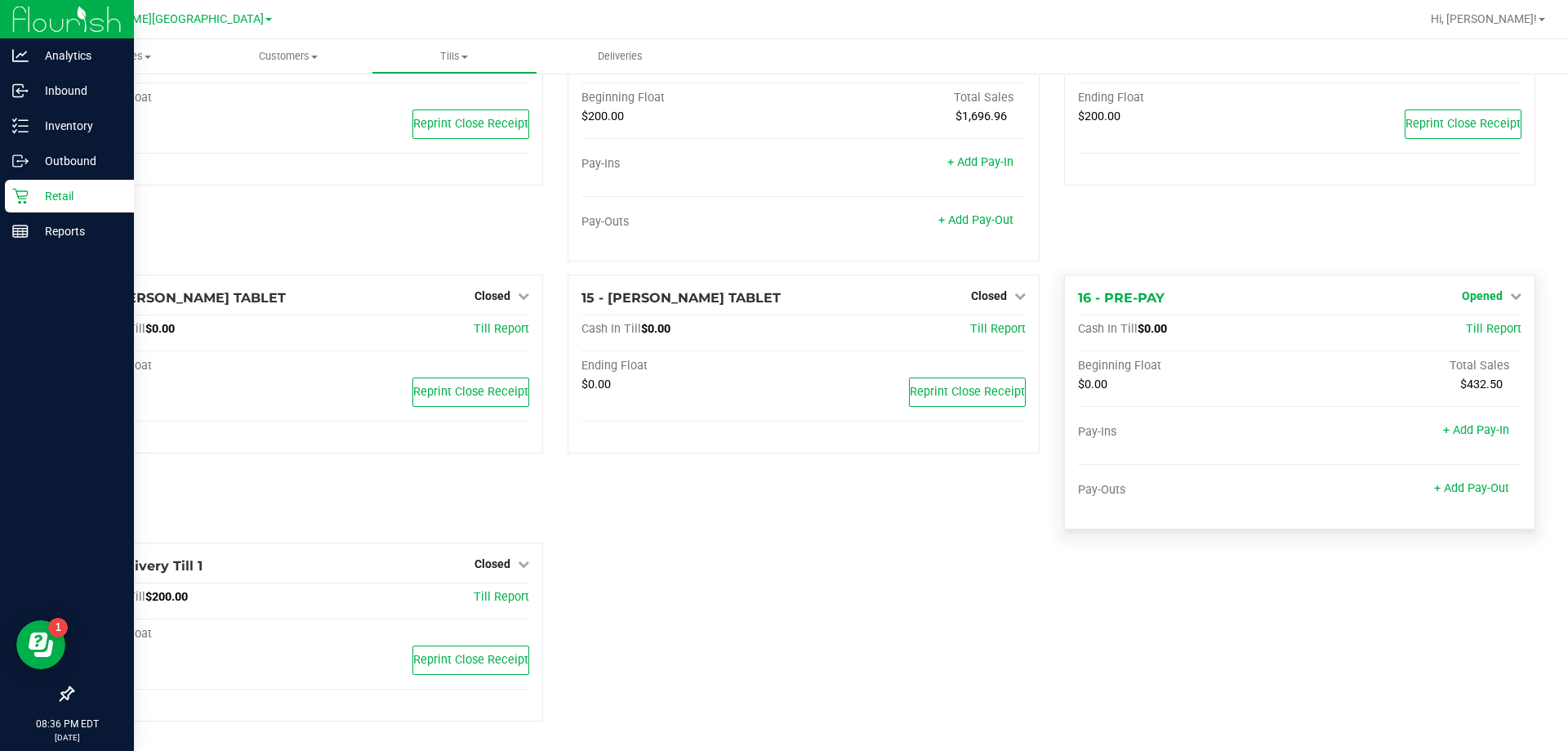
click at [776, 299] on span "Opened" at bounding box center [1482, 296] width 41 height 13
click at [776, 330] on link "Close Till" at bounding box center [1484, 330] width 44 height 13
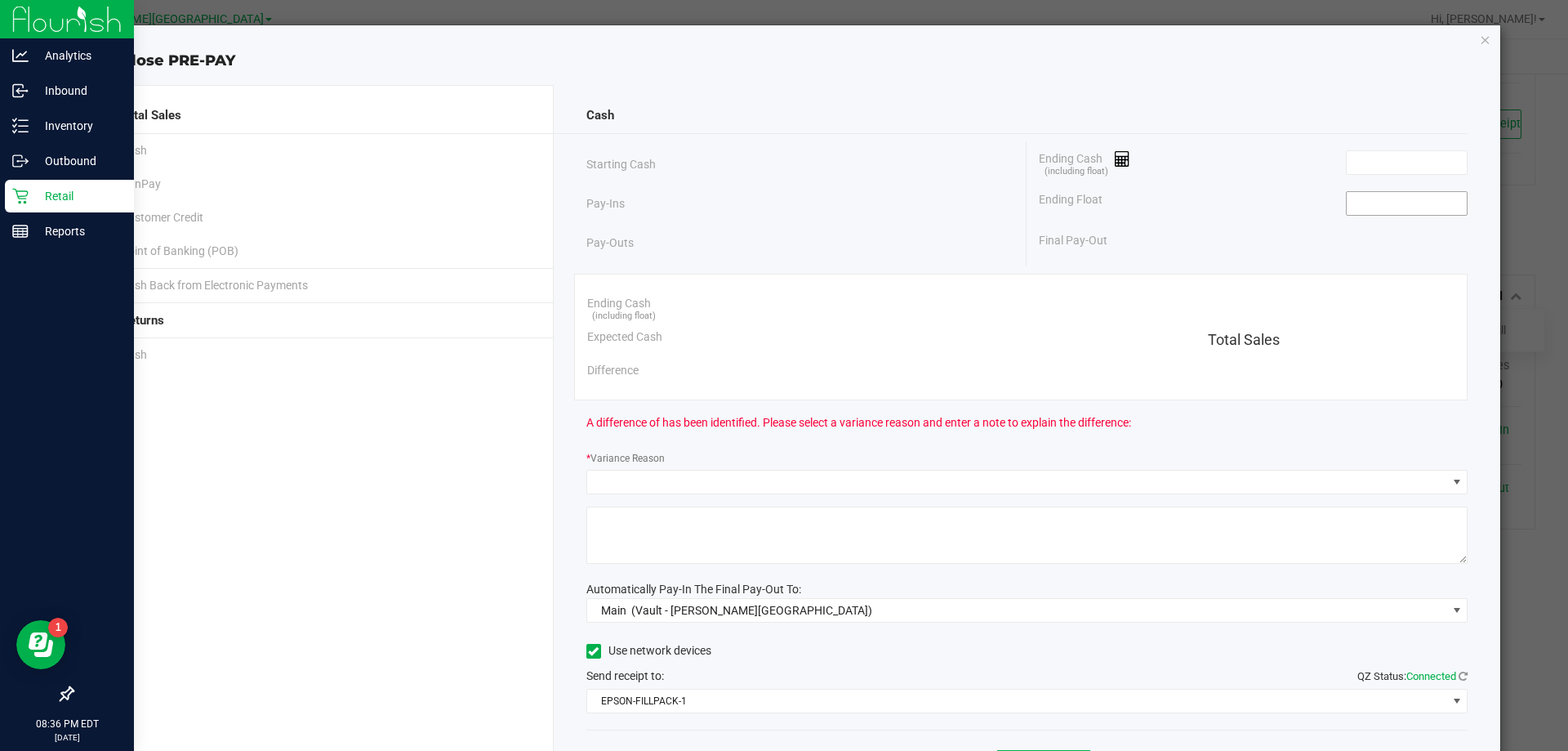
click at [776, 206] on input at bounding box center [1407, 203] width 120 height 23
click at [776, 165] on input at bounding box center [1407, 162] width 120 height 23
type input "$0.00"
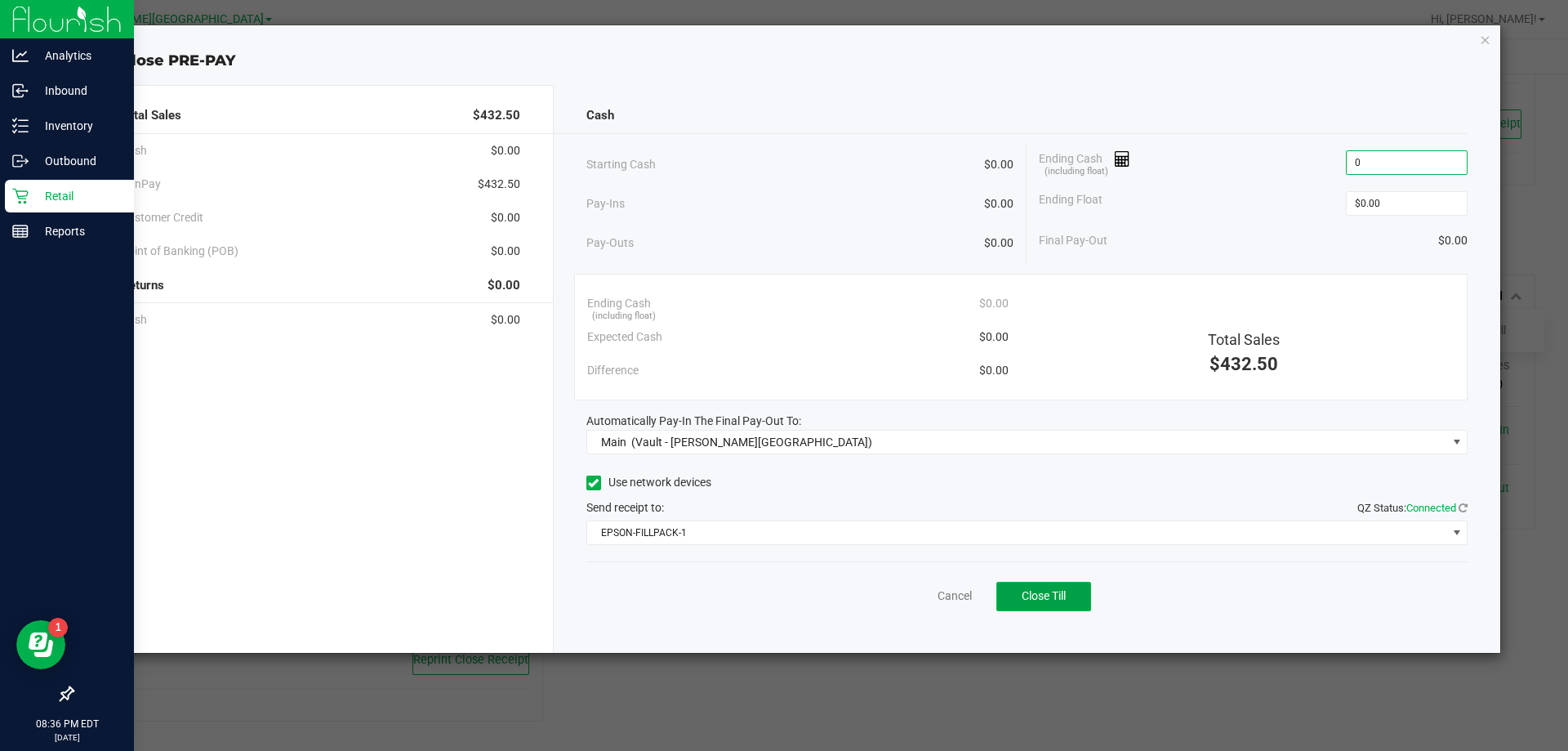
click at [776, 596] on span "Close Till" at bounding box center [1043, 596] width 44 height 13
type input "$0.00"
click at [776, 44] on icon "button" at bounding box center [1485, 38] width 12 height 19
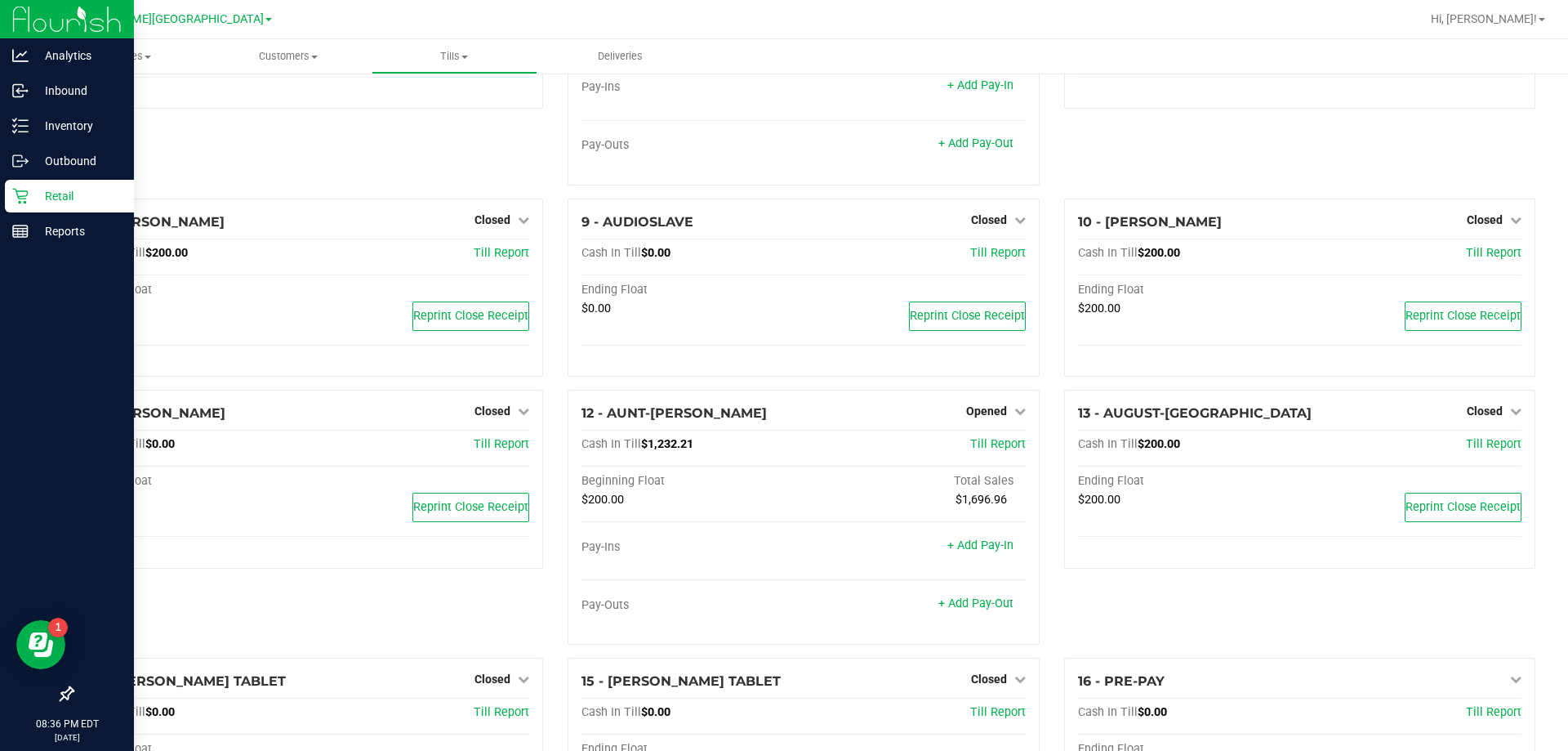
scroll to position [455, 0]
click at [776, 415] on span "Opened" at bounding box center [986, 412] width 41 height 13
click at [776, 452] on link "Close Till" at bounding box center [988, 446] width 44 height 13
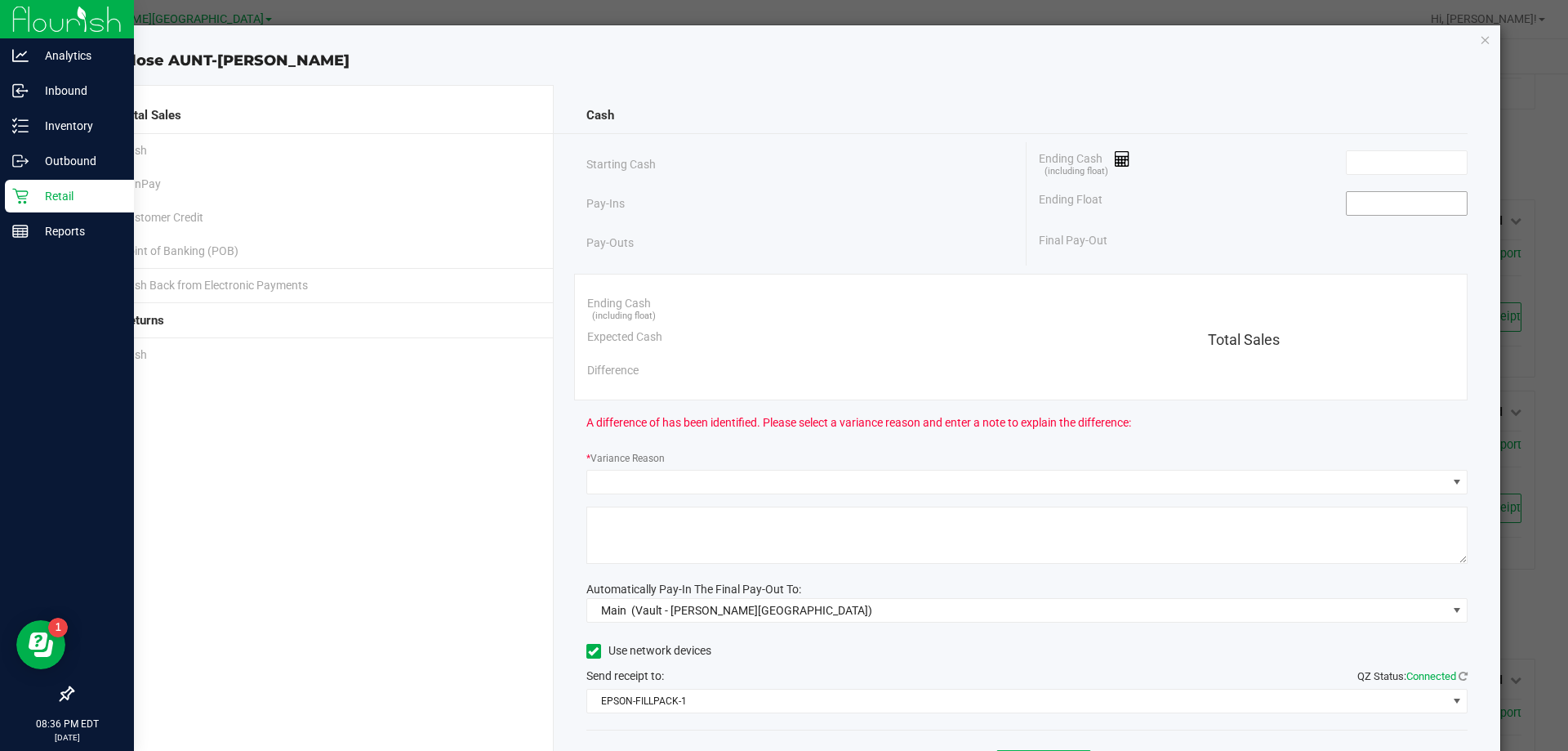
click at [776, 206] on input at bounding box center [1407, 203] width 120 height 23
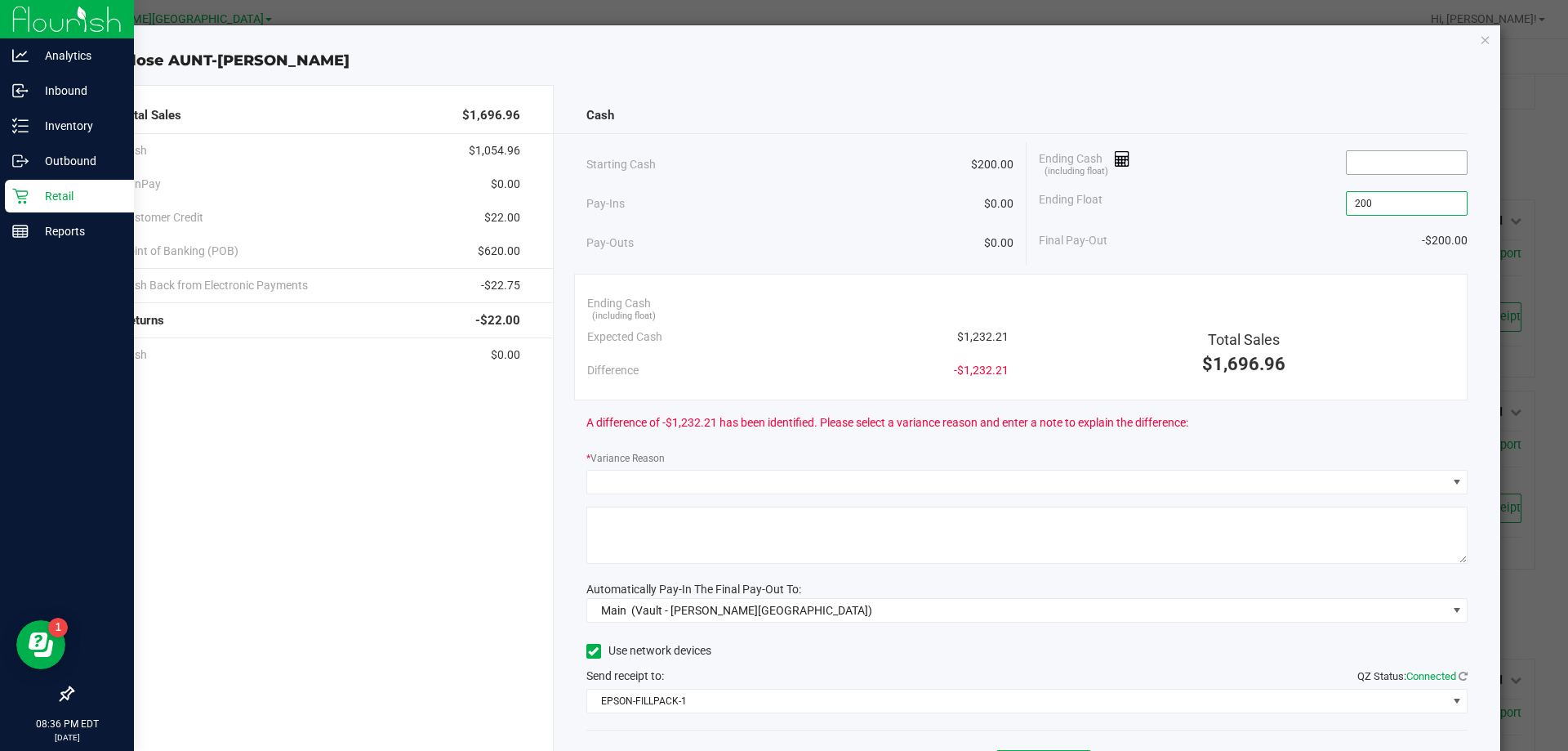
click at [776, 163] on input at bounding box center [1407, 162] width 120 height 23
type input "$200.00"
click at [776, 165] on input at bounding box center [1407, 162] width 120 height 23
click at [776, 199] on div "Ending Float $200.00" at bounding box center [1252, 203] width 428 height 41
type input "$1,230.21"
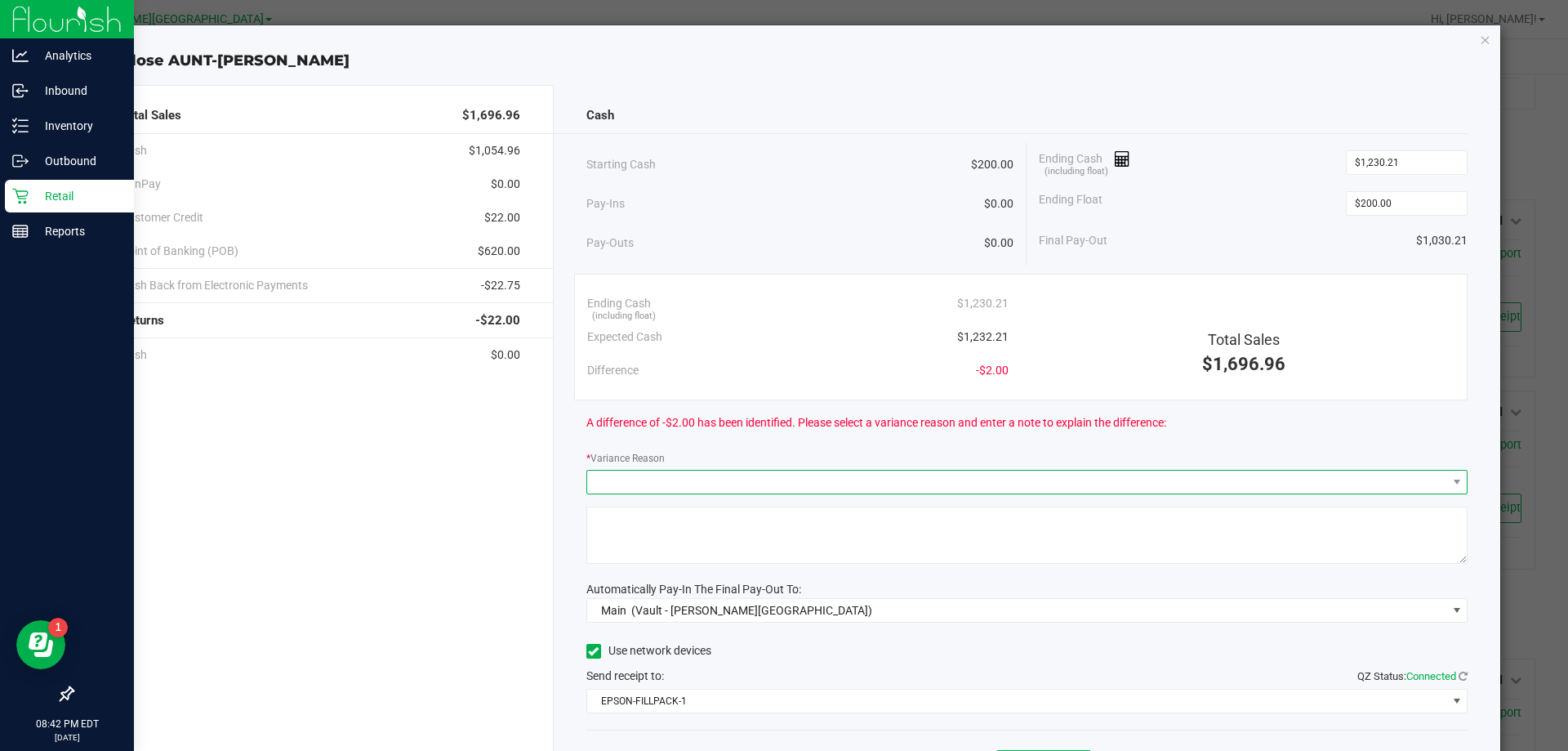
click at [776, 484] on span at bounding box center [1017, 481] width 860 height 23
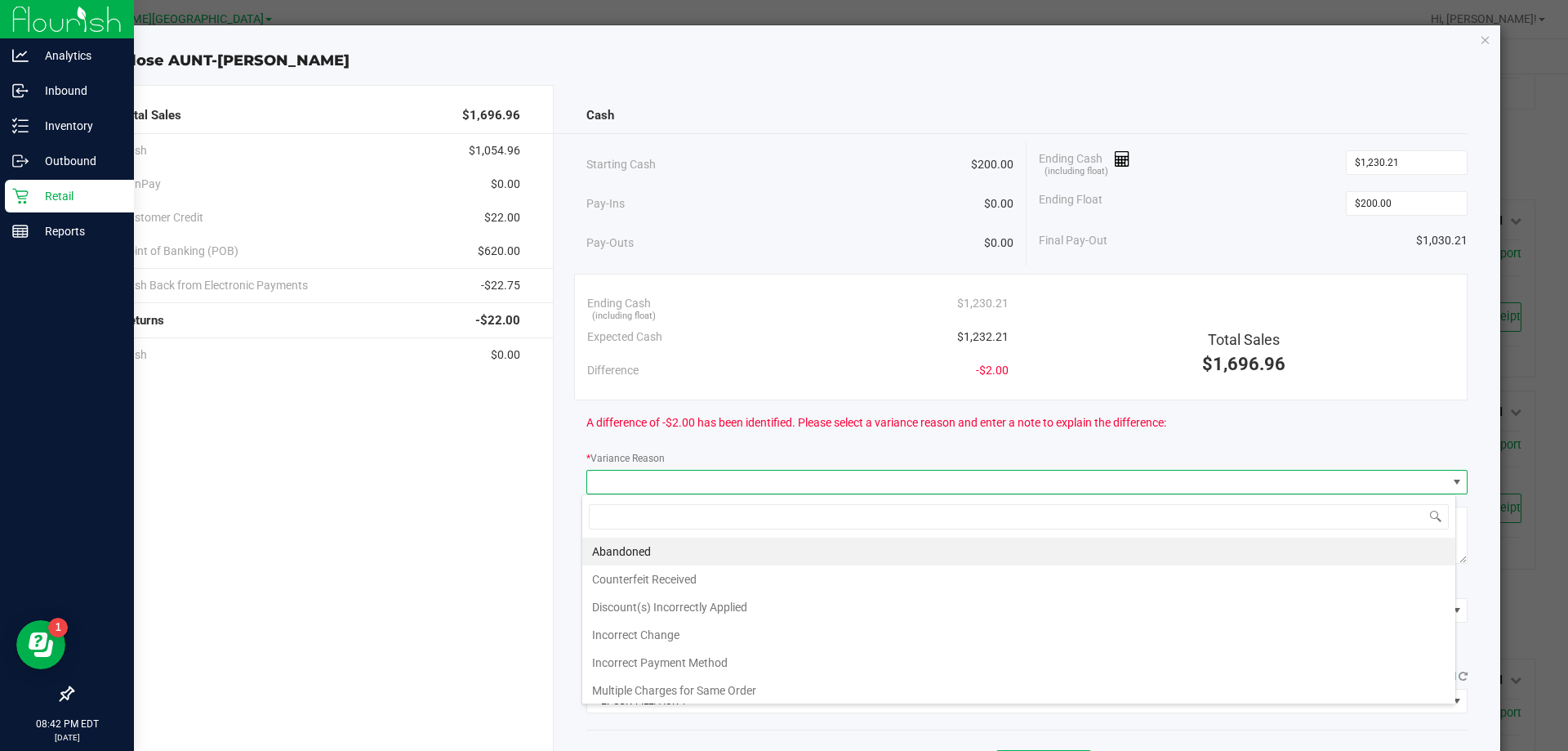
scroll to position [24, 873]
click at [625, 637] on li "Incorrect Change" at bounding box center [1018, 634] width 873 height 28
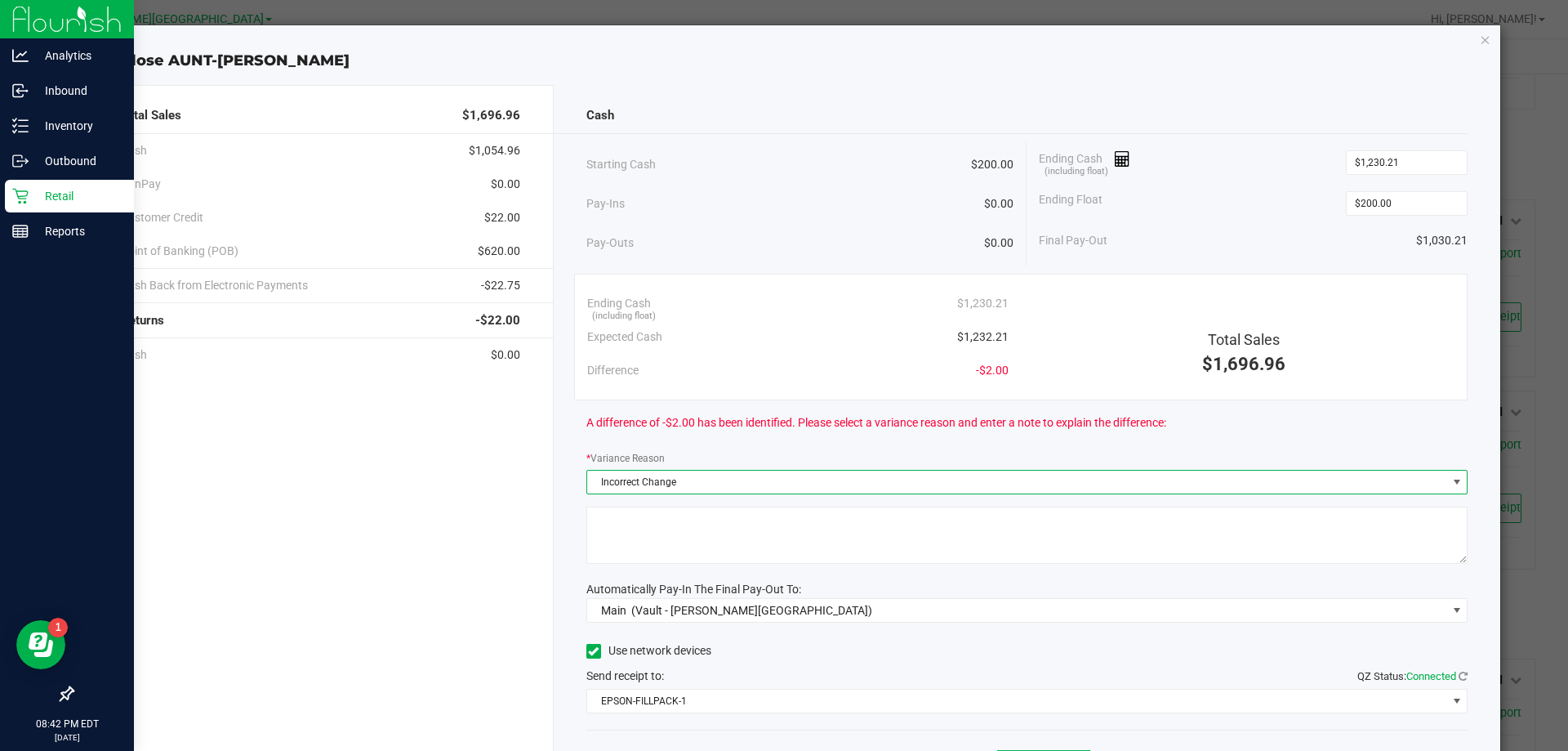
click at [701, 520] on textarea at bounding box center [1027, 535] width 882 height 57
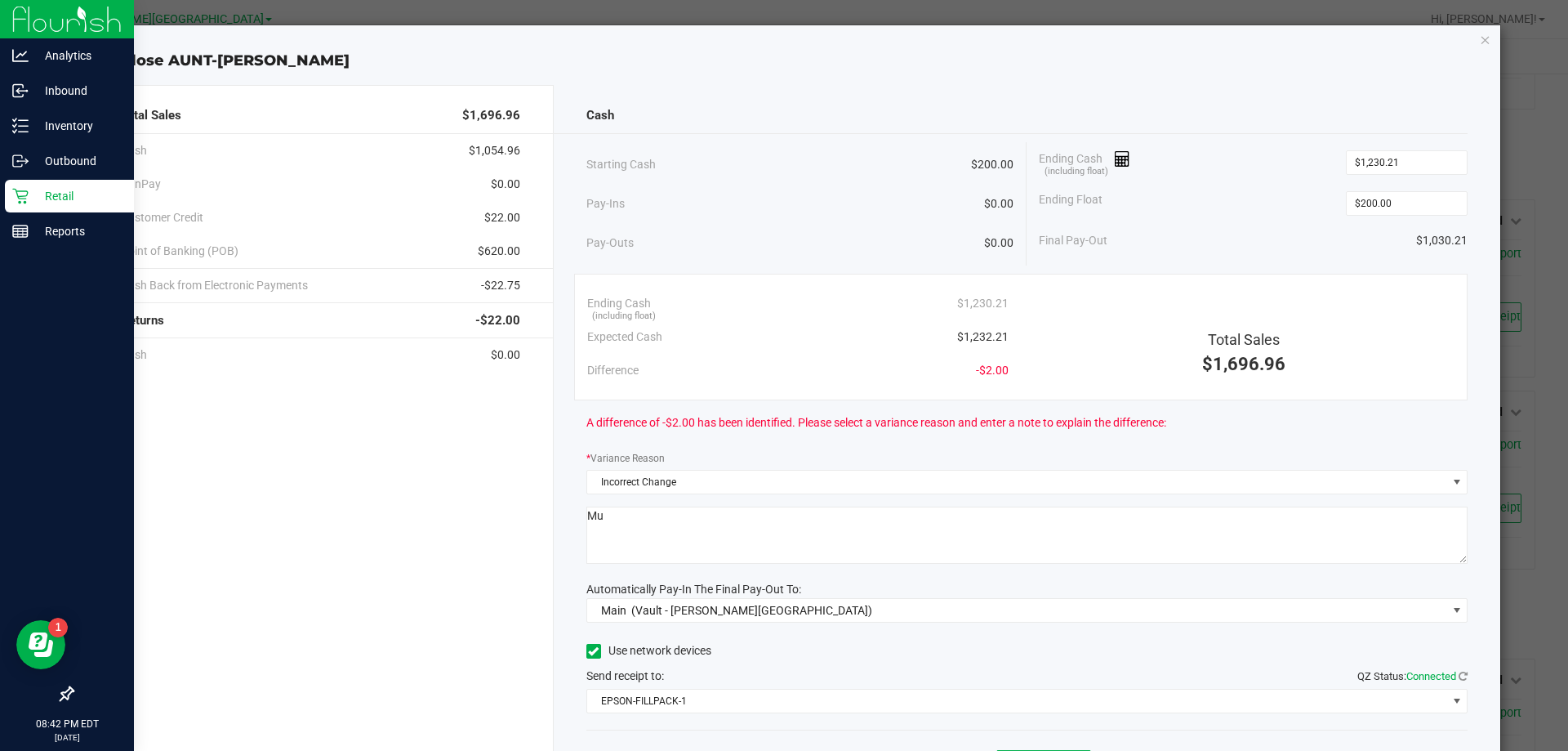
type textarea "M"
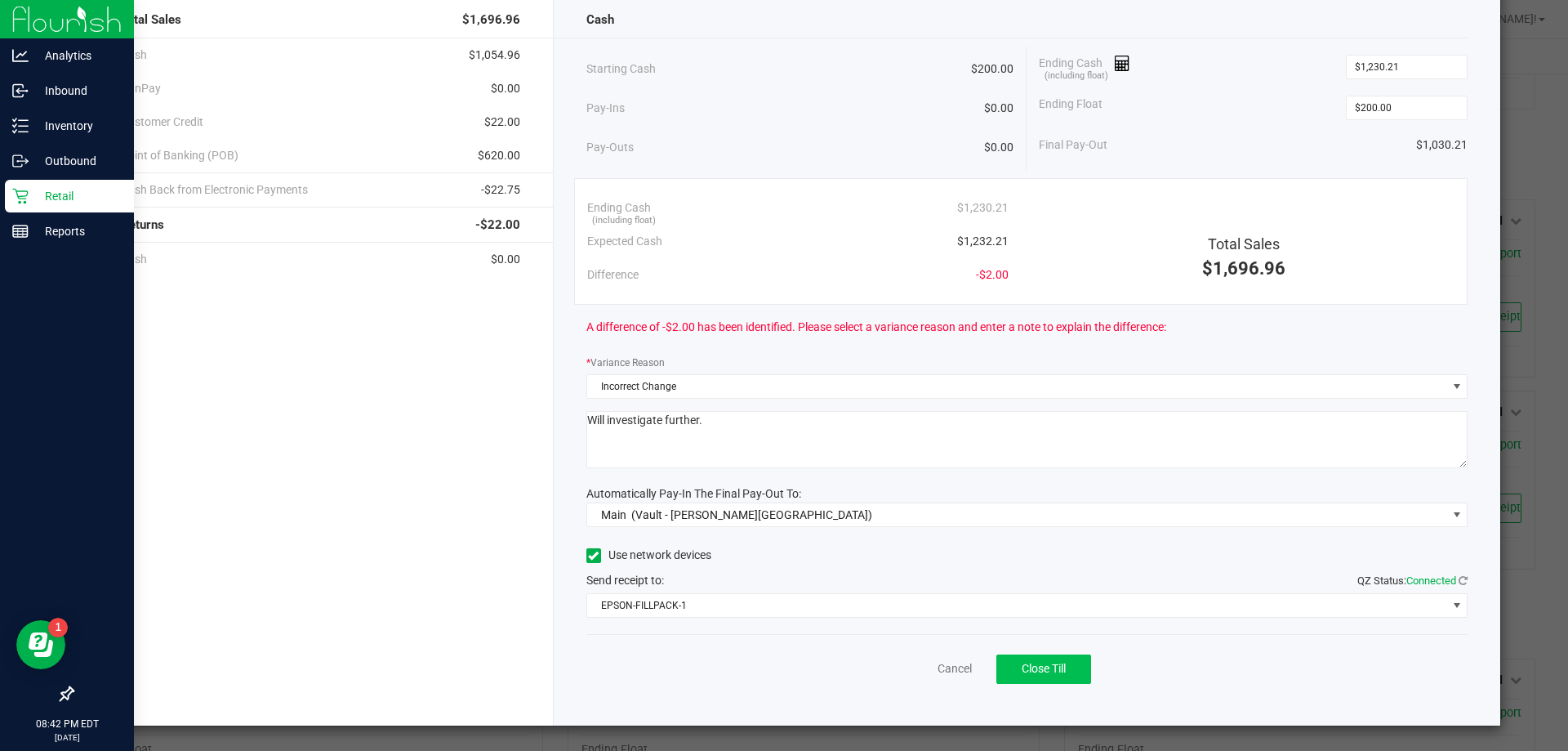
type textarea "Will investigate further."
click at [776, 664] on span "Close Till" at bounding box center [1043, 668] width 44 height 13
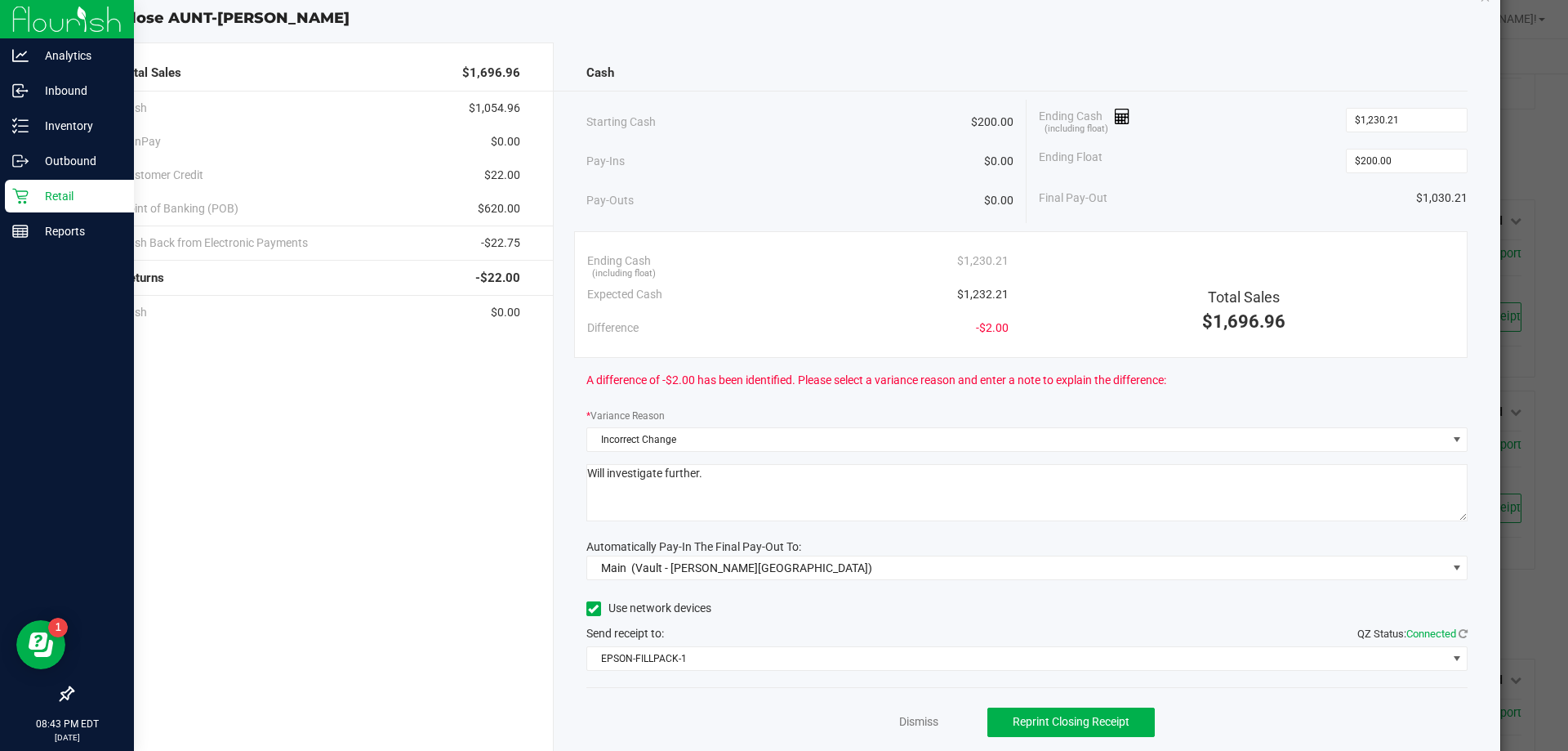
scroll to position [0, 0]
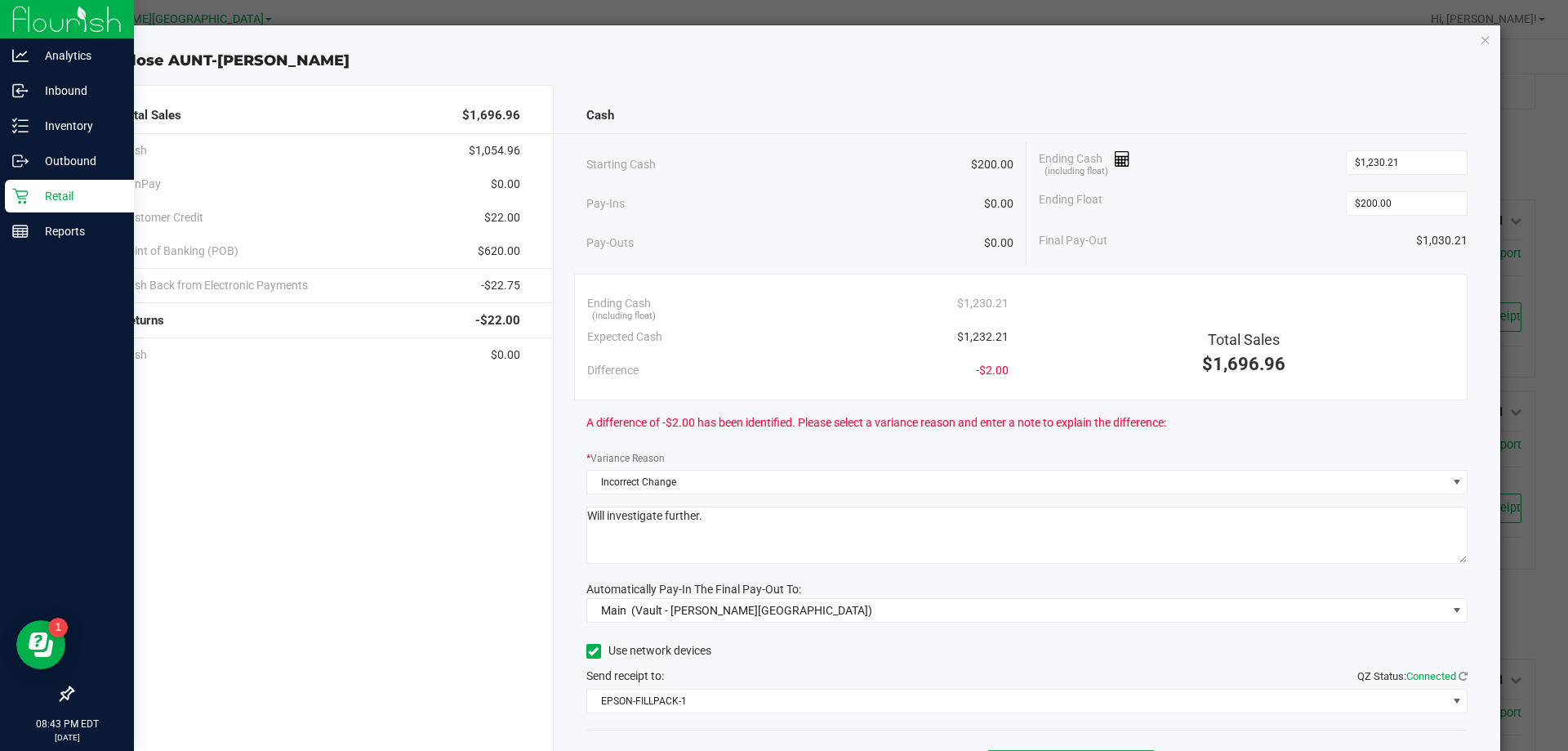
click at [776, 38] on div "Close AUNT-SARAH Total Sales $1,696.96 Cash $1,054.96 CanPay $0.00 Customer Cre…" at bounding box center [791, 423] width 1421 height 796
click at [776, 40] on icon "button" at bounding box center [1485, 38] width 12 height 19
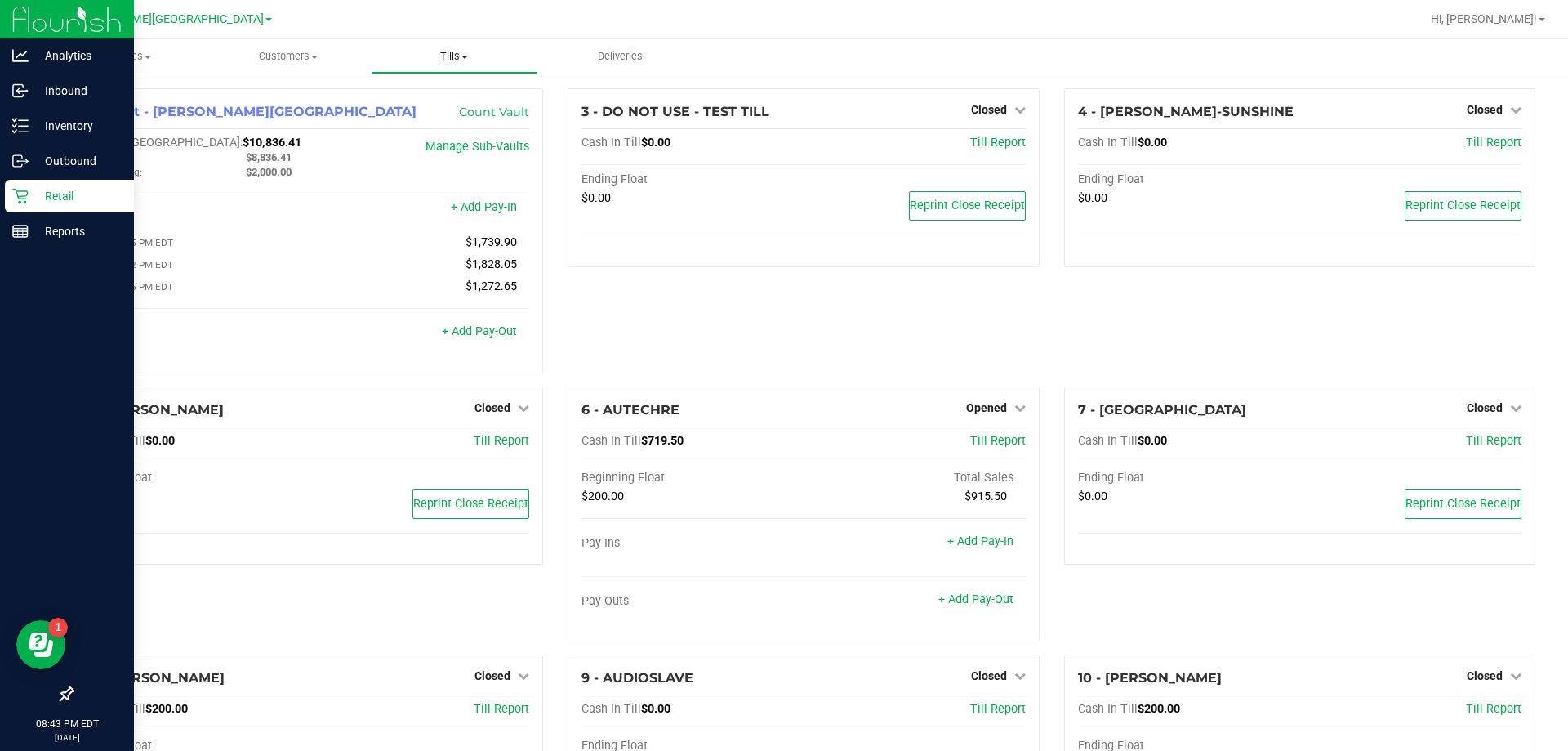
click at [452, 50] on span "Tills" at bounding box center [454, 57] width 164 height 15
click at [465, 123] on span "Reconcile e-payments" at bounding box center [453, 118] width 163 height 14
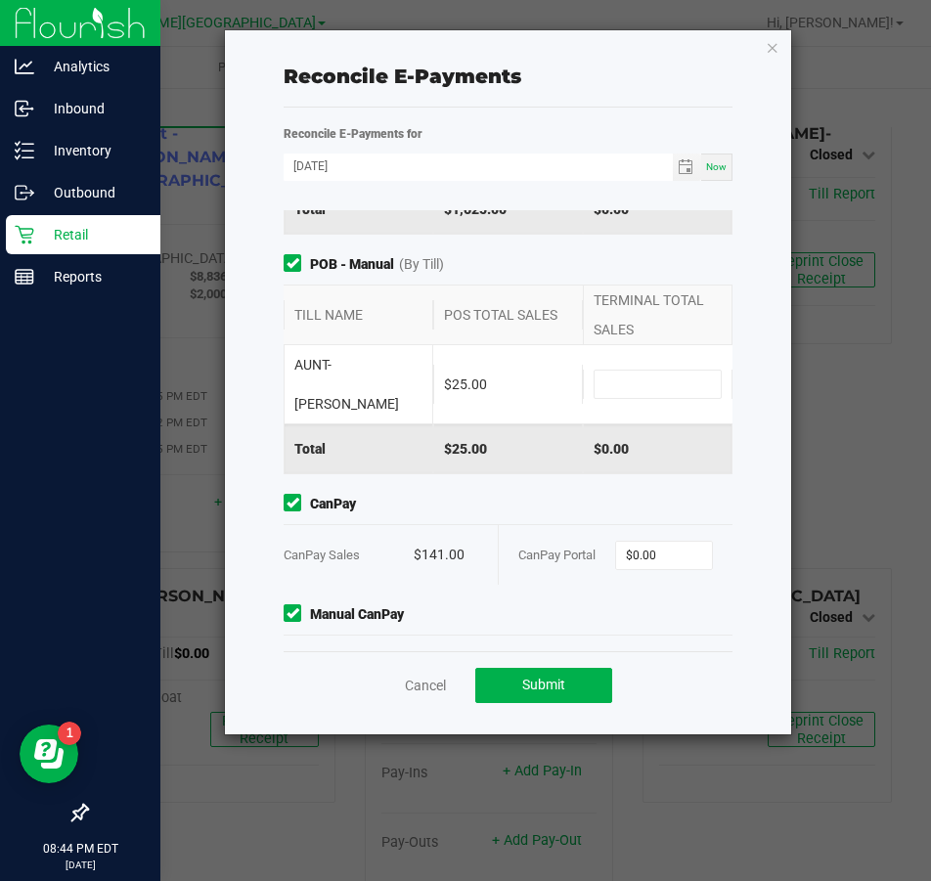
scroll to position [318, 0]
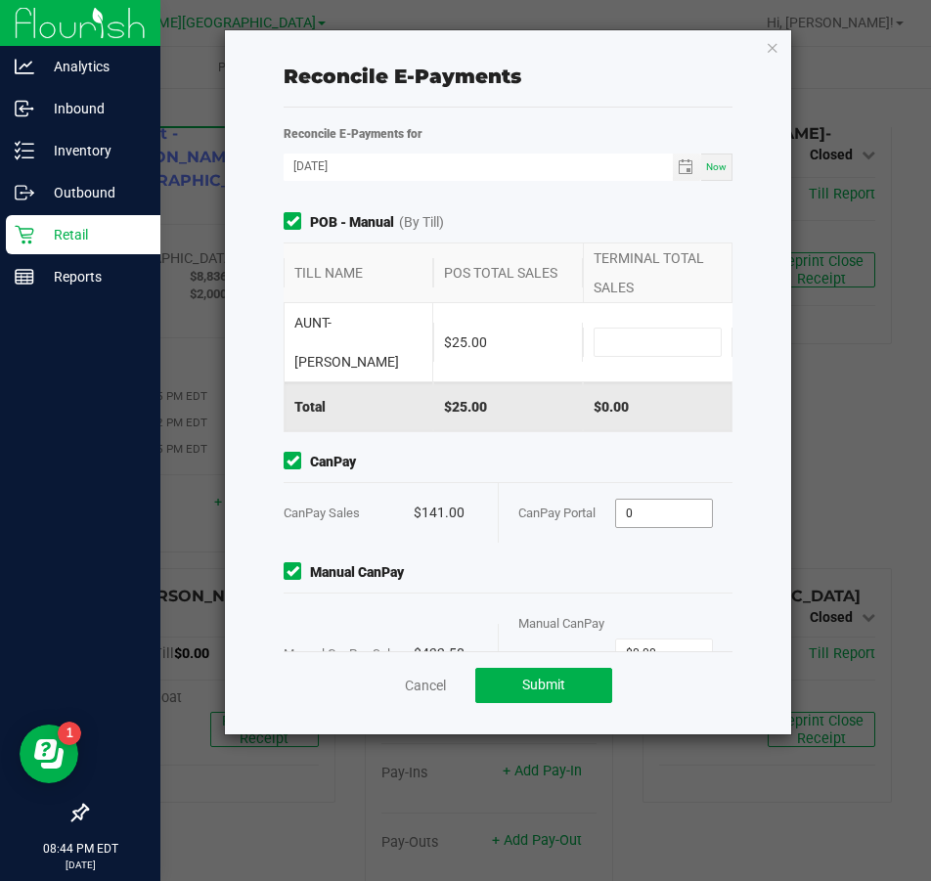
click at [653, 500] on input "0" at bounding box center [663, 513] width 95 height 27
type input "$141.00"
click at [640, 640] on input "0" at bounding box center [663, 653] width 95 height 27
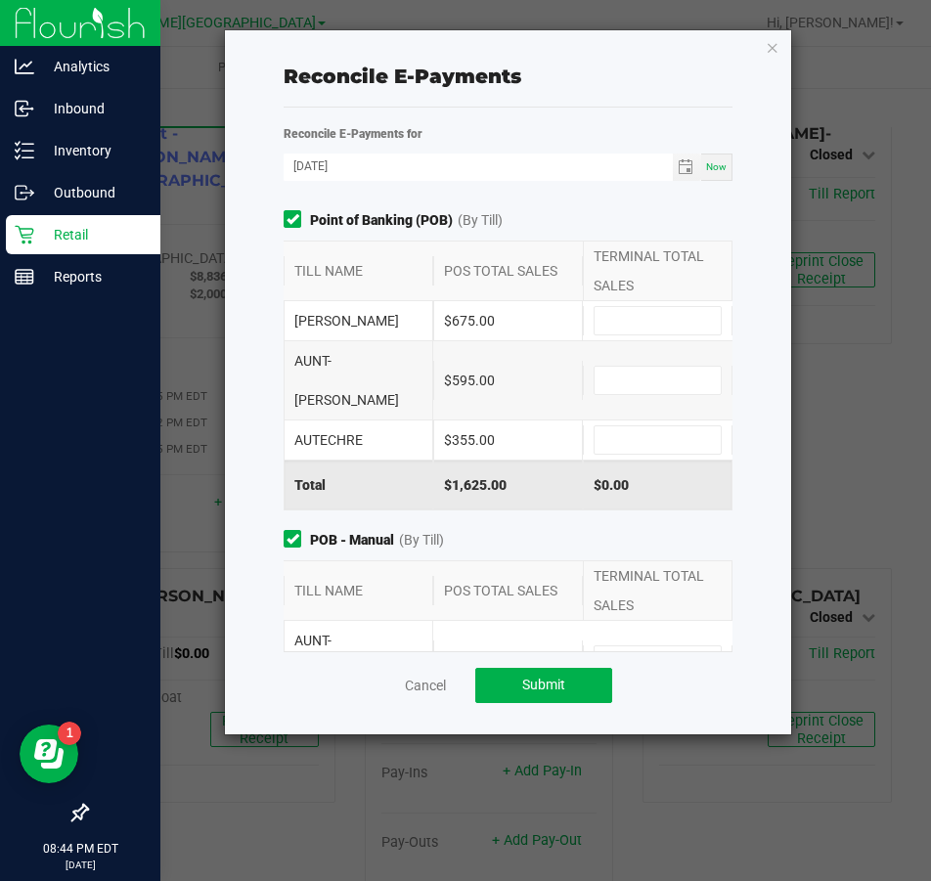
scroll to position [98, 0]
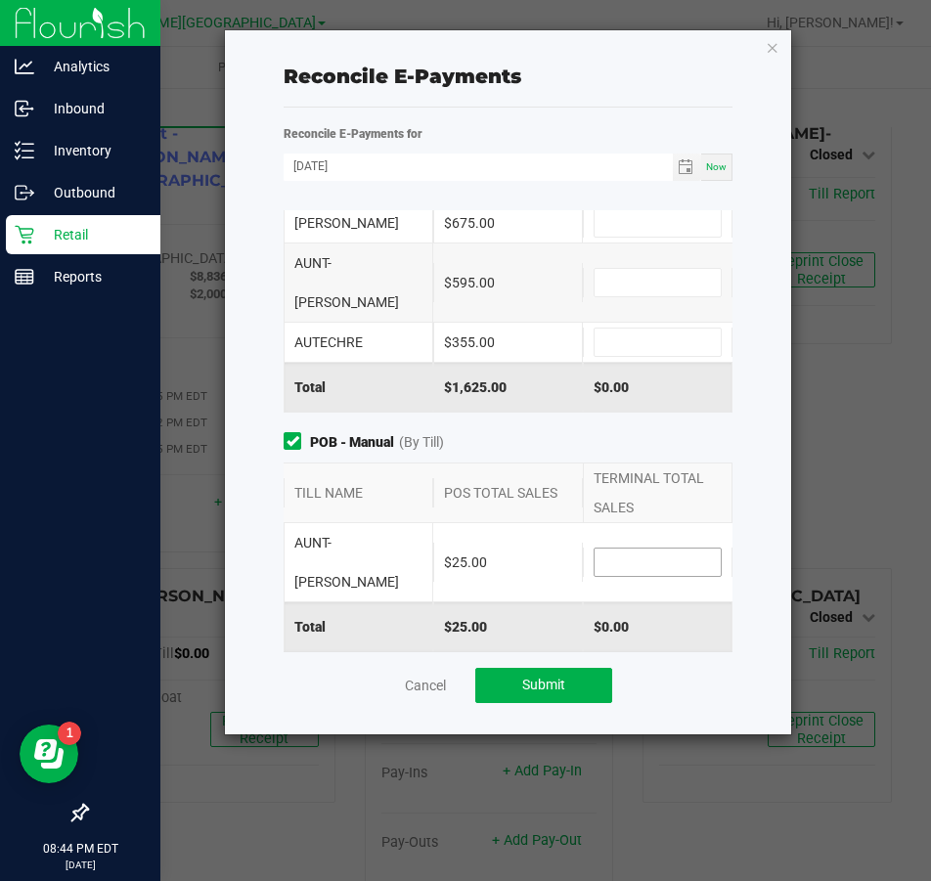
type input "$432.50"
click at [623, 549] on input at bounding box center [658, 562] width 126 height 27
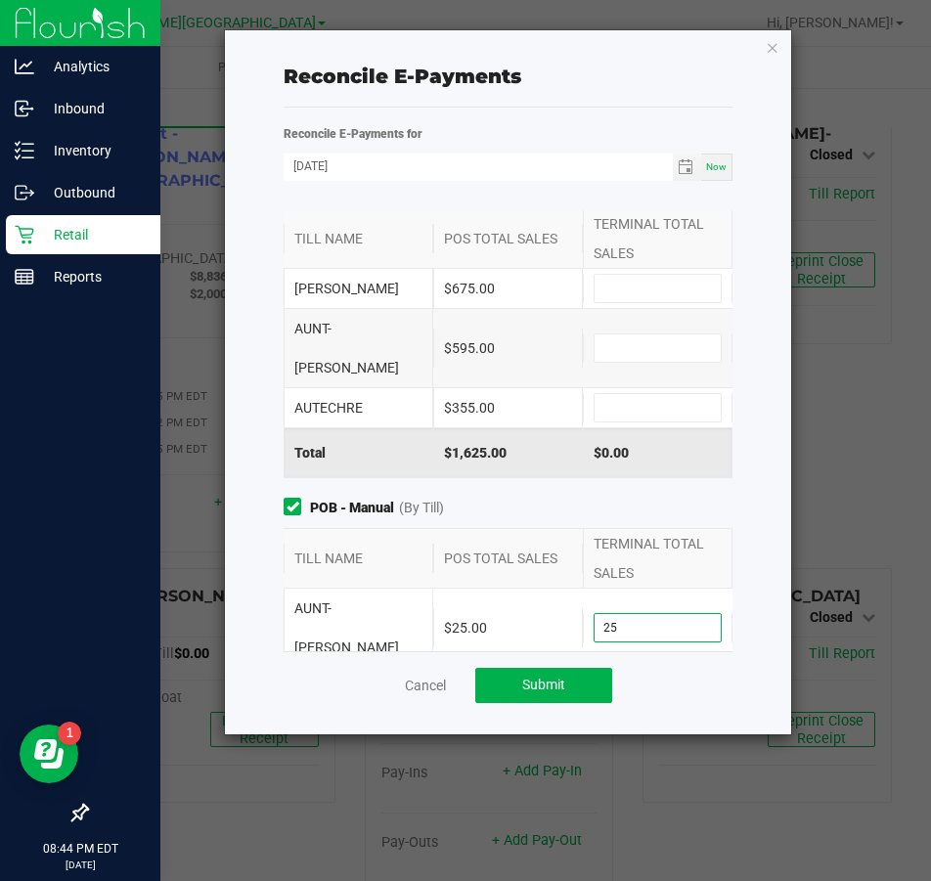
scroll to position [0, 0]
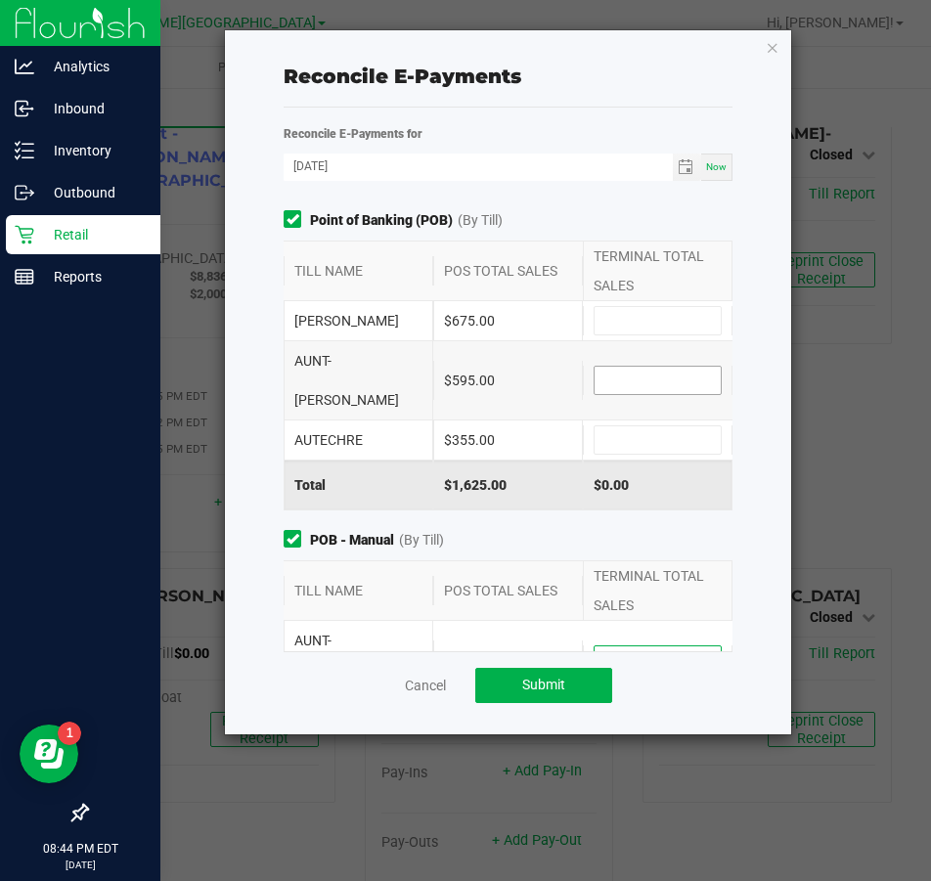
type input "$25.00"
click at [623, 367] on input at bounding box center [658, 380] width 126 height 27
type input "9"
type input "$595.00"
click at [629, 426] on input at bounding box center [658, 439] width 126 height 27
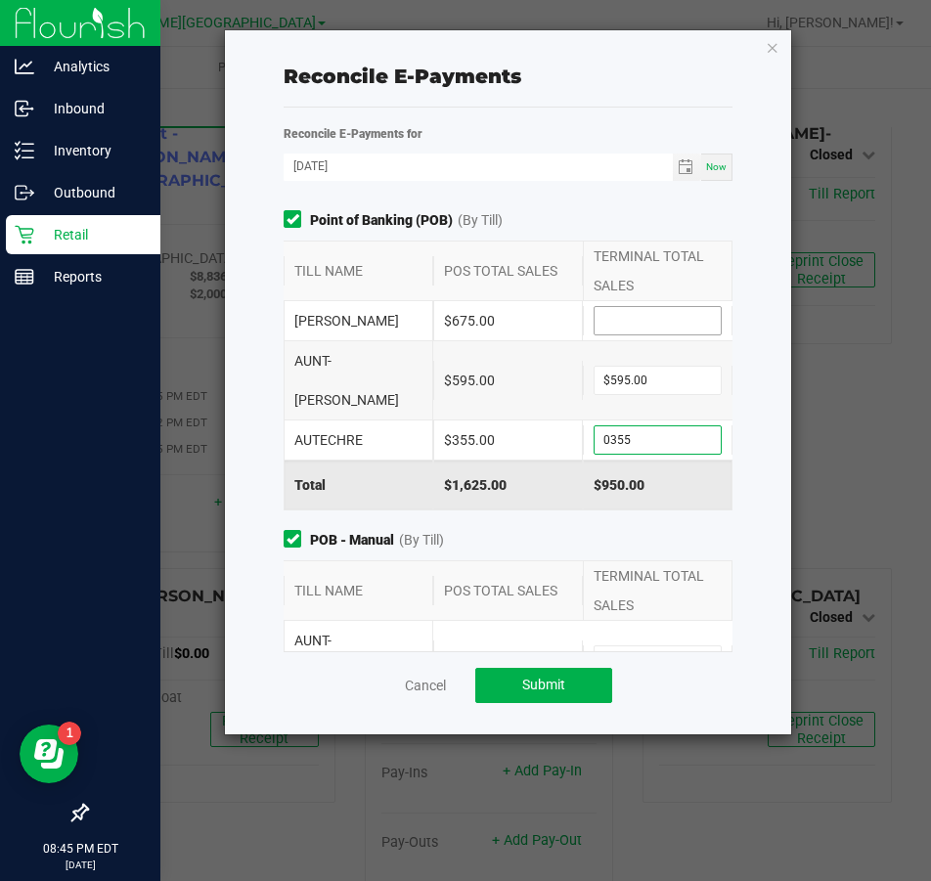
type input "$355.00"
click at [632, 306] on span at bounding box center [658, 320] width 128 height 29
click at [600, 325] on input at bounding box center [658, 320] width 126 height 27
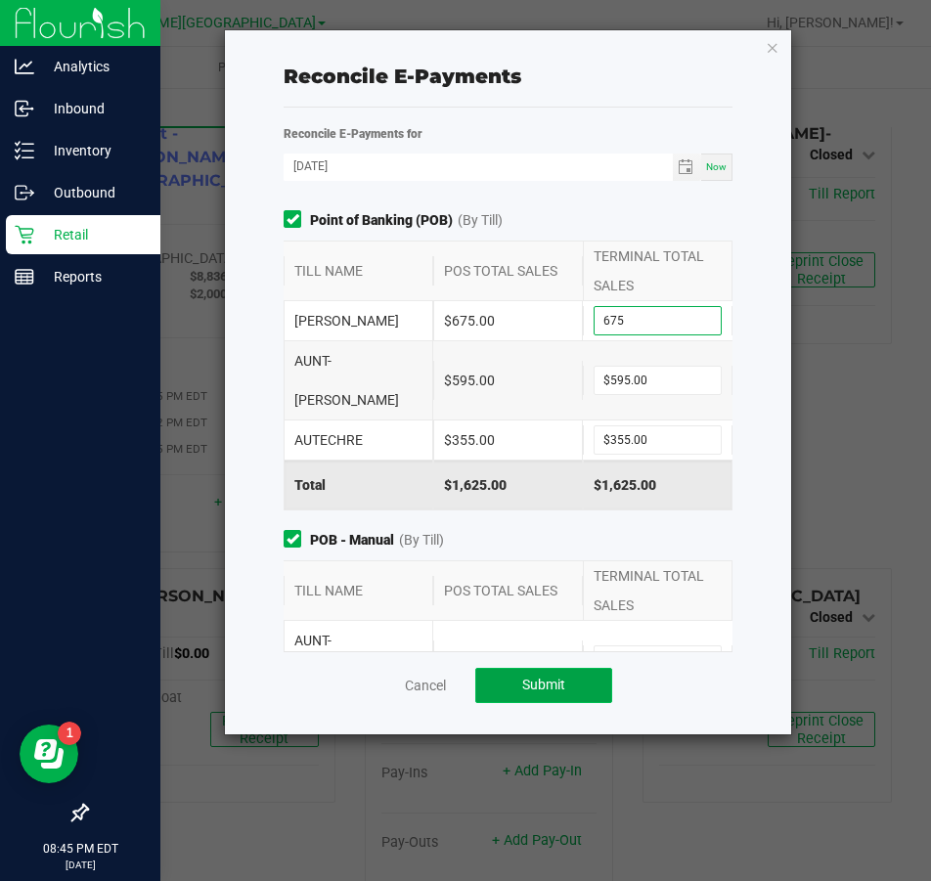
type input "$675.00"
click at [563, 681] on span "Submit" at bounding box center [543, 685] width 43 height 16
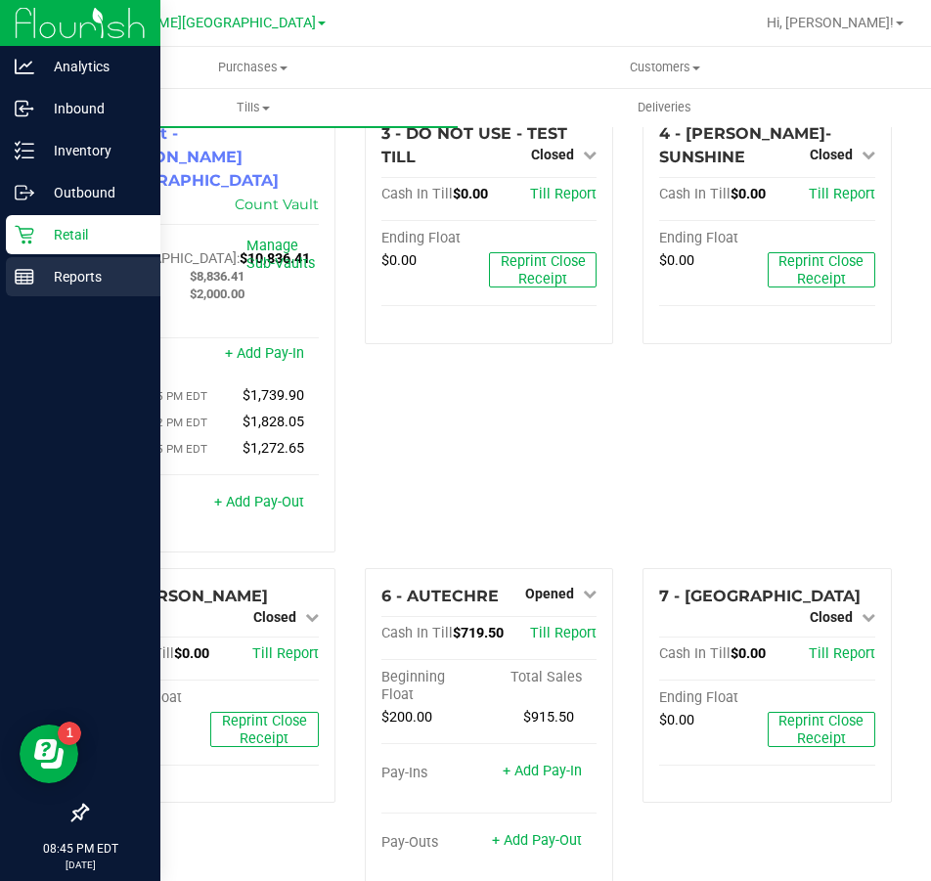
click at [71, 284] on p "Reports" at bounding box center [92, 276] width 117 height 23
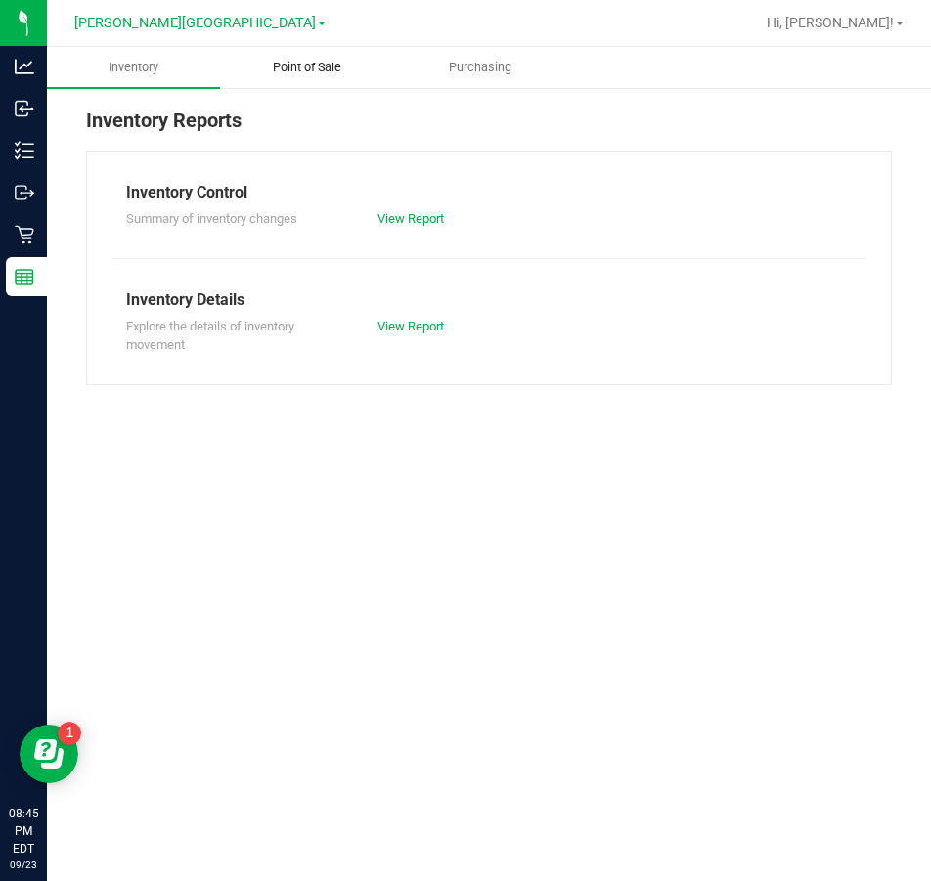
click at [315, 74] on span "Point of Sale" at bounding box center [306, 68] width 121 height 18
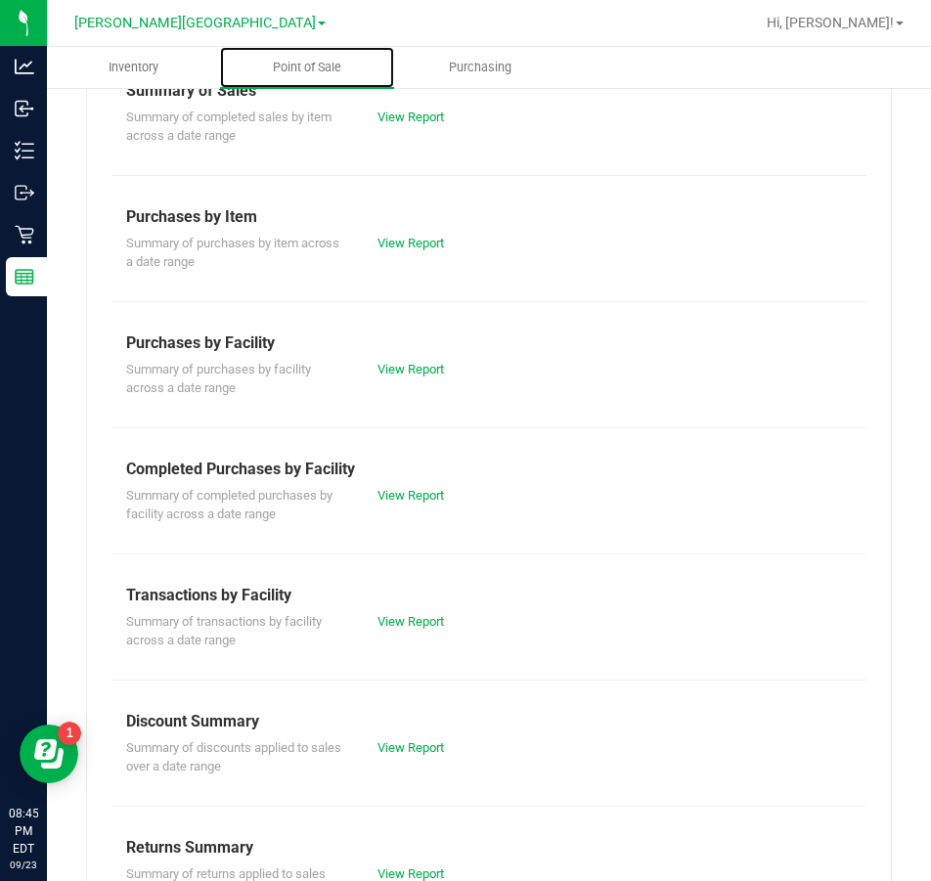
scroll to position [281, 0]
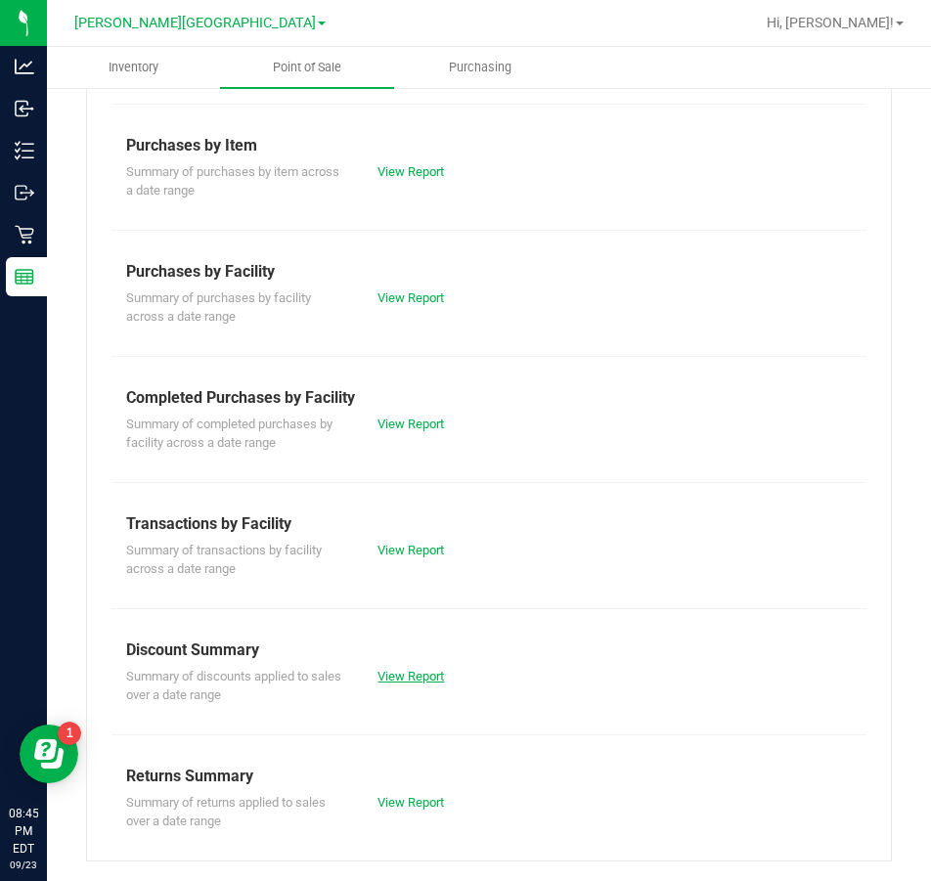
click at [387, 680] on link "View Report" at bounding box center [410, 676] width 67 height 15
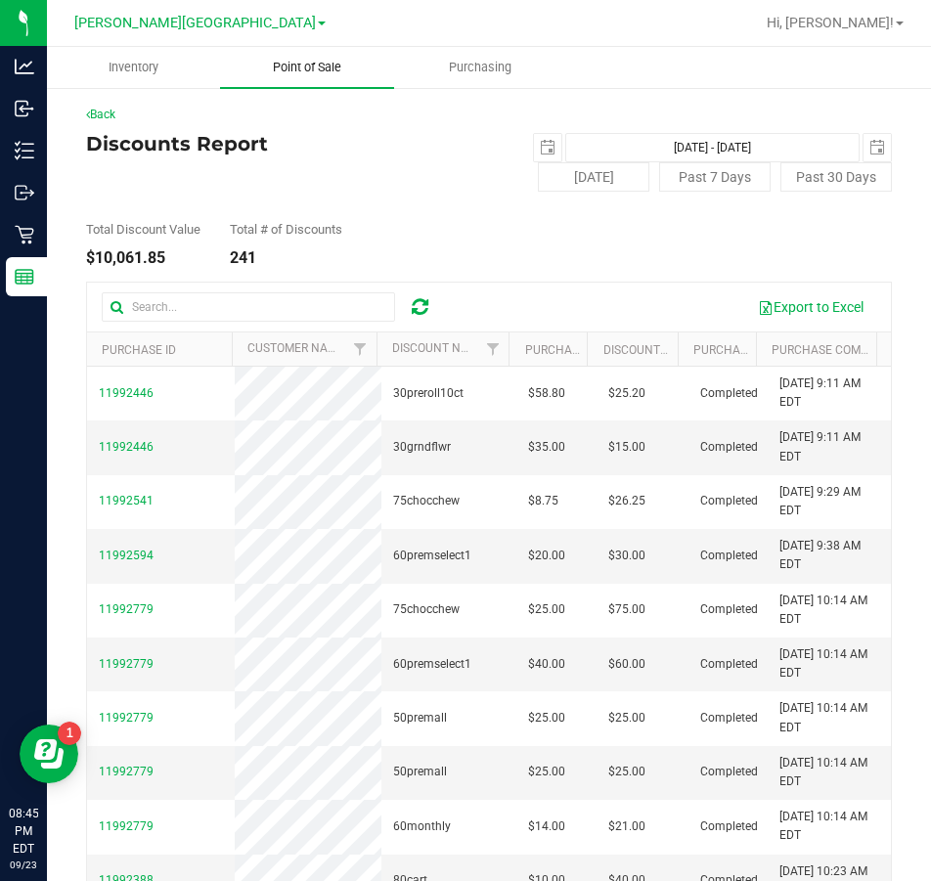
click at [304, 72] on span "Point of Sale" at bounding box center [306, 68] width 121 height 18
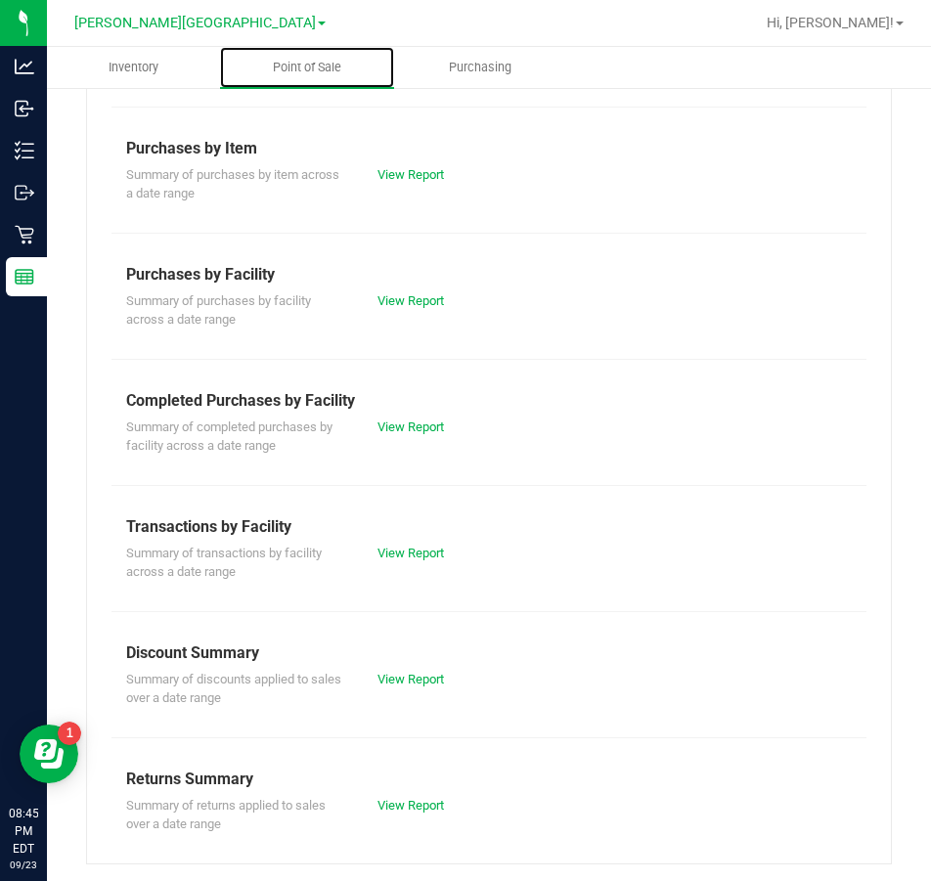
scroll to position [281, 0]
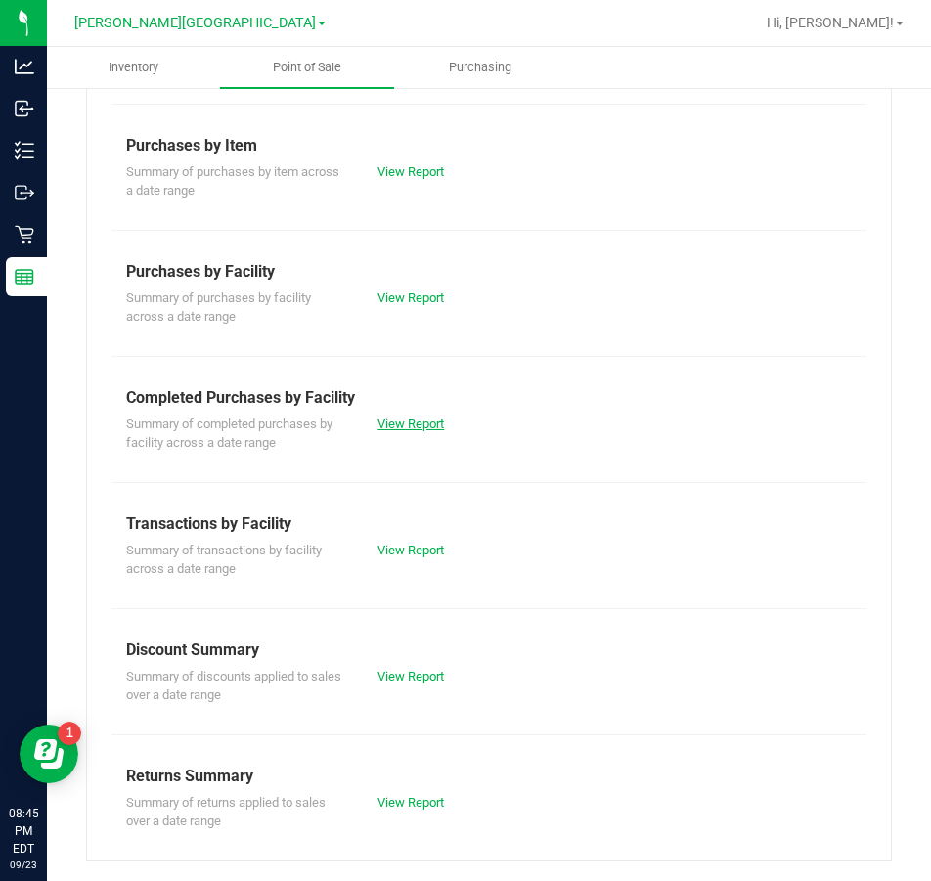
click at [390, 424] on link "View Report" at bounding box center [410, 424] width 67 height 15
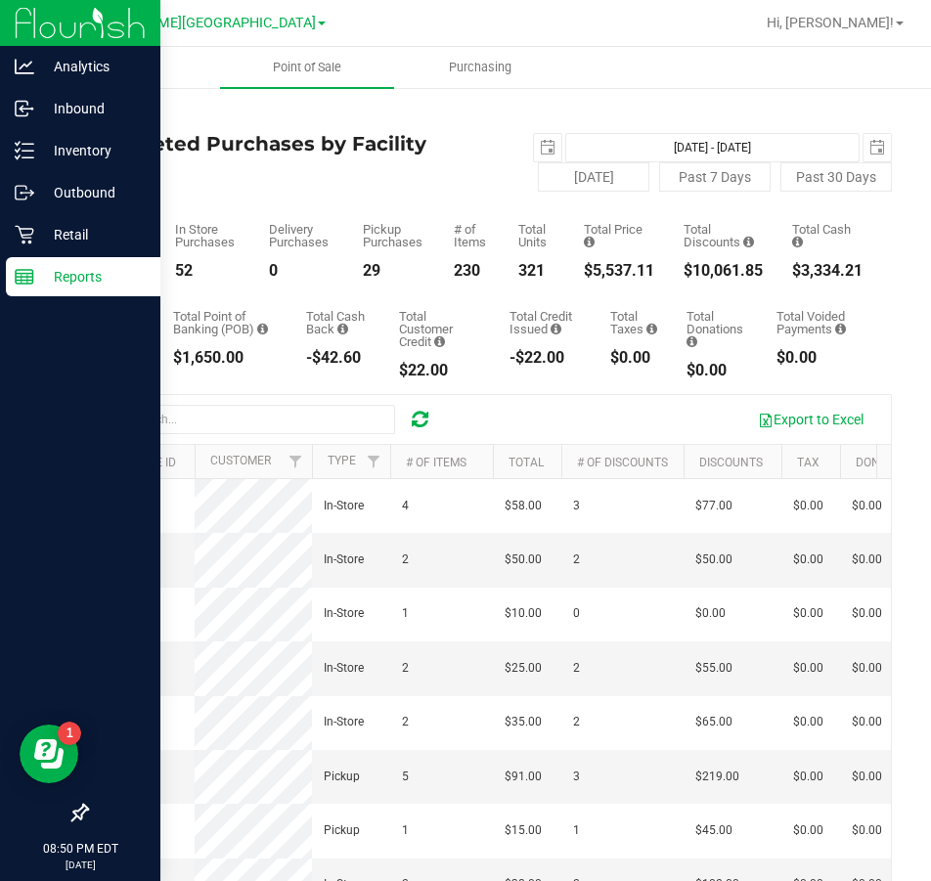
click at [30, 274] on line at bounding box center [25, 274] width 18 height 0
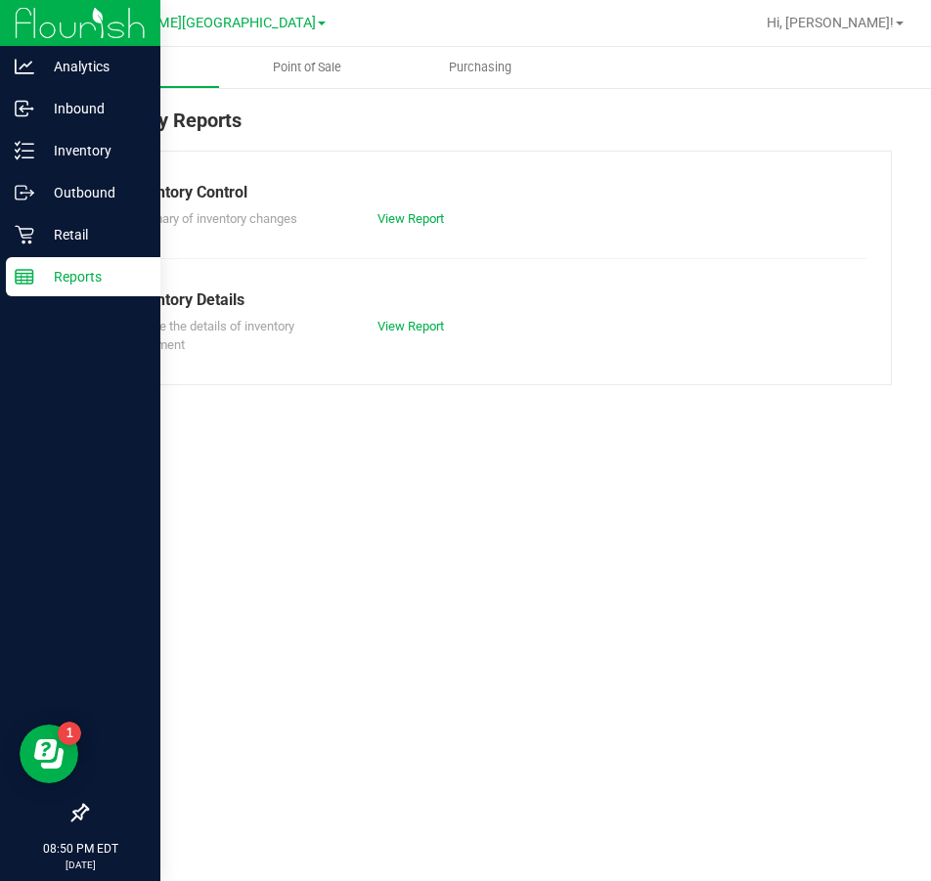
click at [318, 60] on span "Point of Sale" at bounding box center [306, 68] width 121 height 18
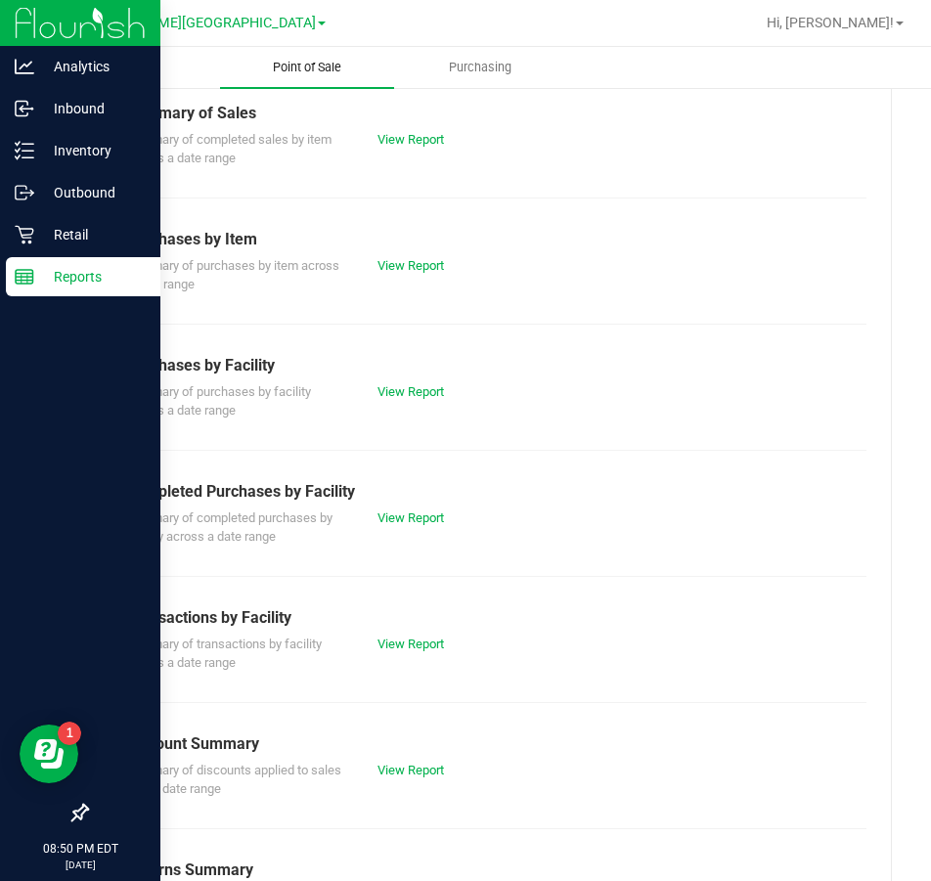
scroll to position [267, 0]
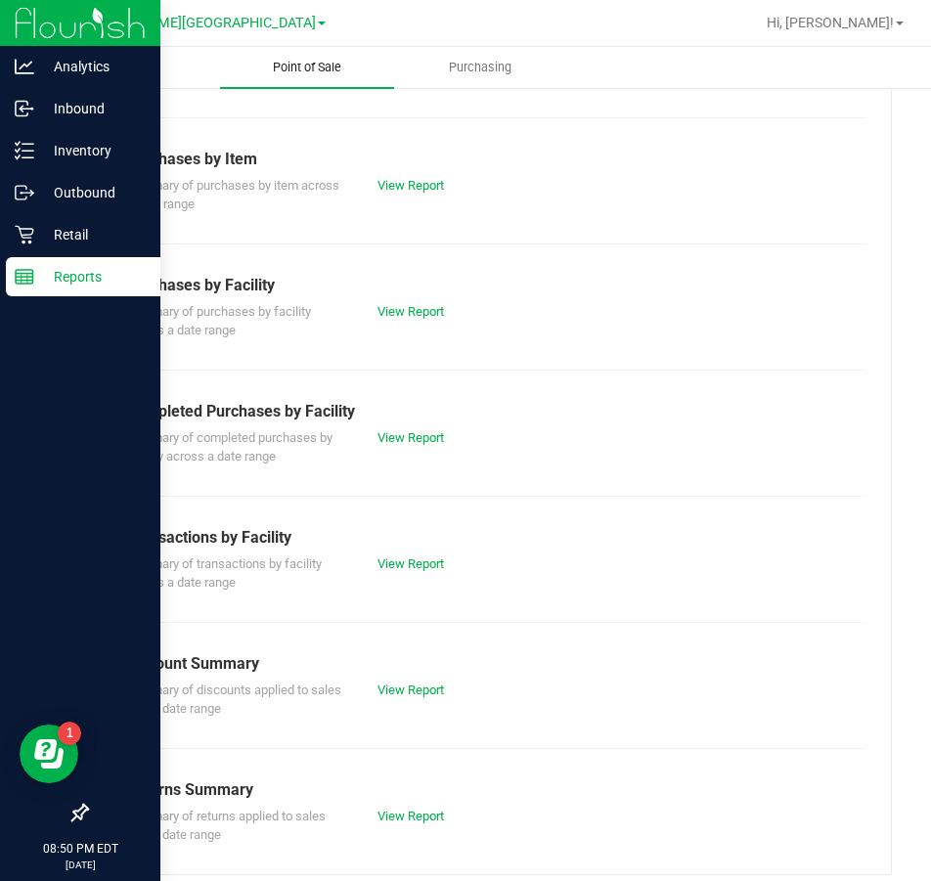
click at [428, 565] on link "View Report" at bounding box center [410, 563] width 67 height 15
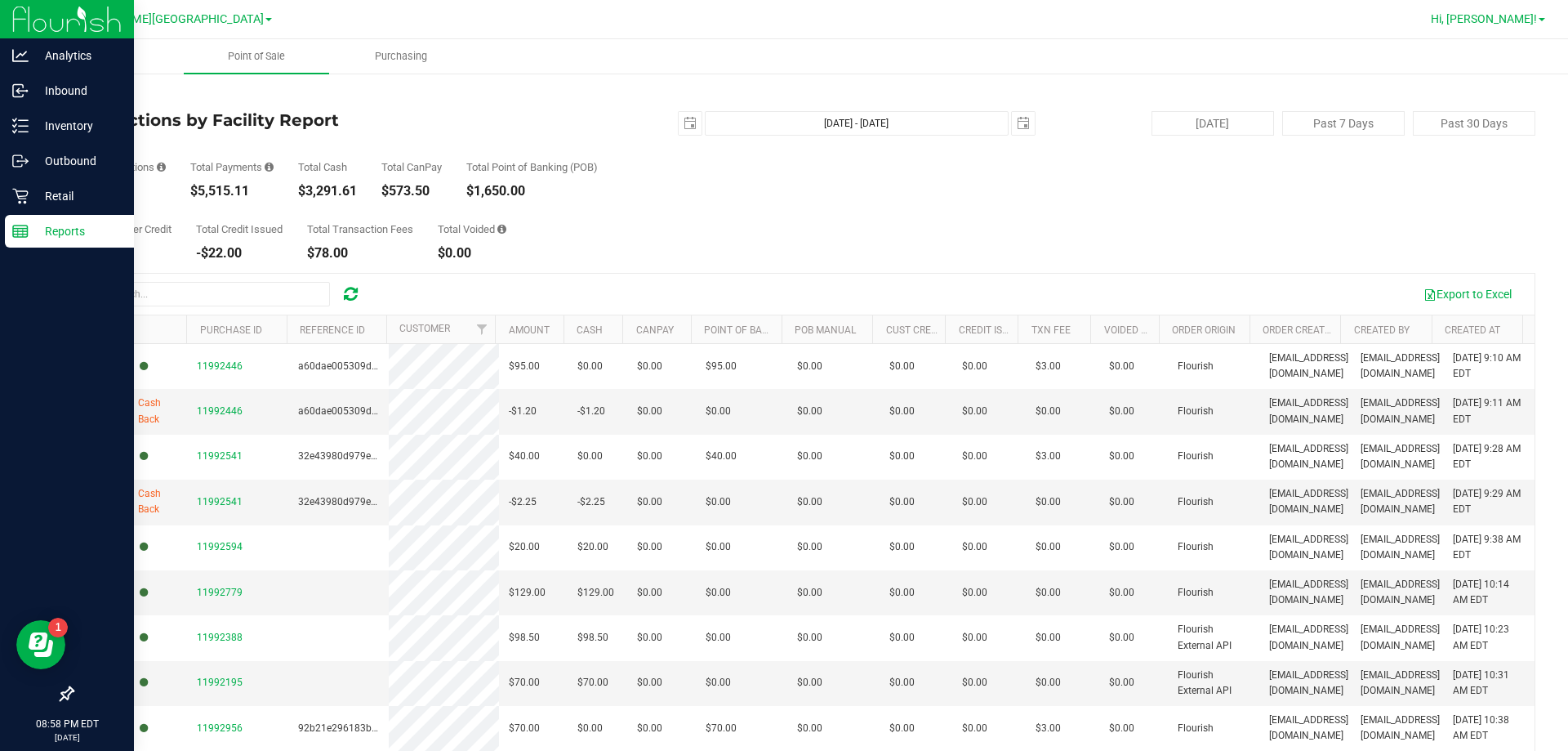
click at [776, 21] on span "Hi, [PERSON_NAME]!" at bounding box center [1483, 19] width 106 height 13
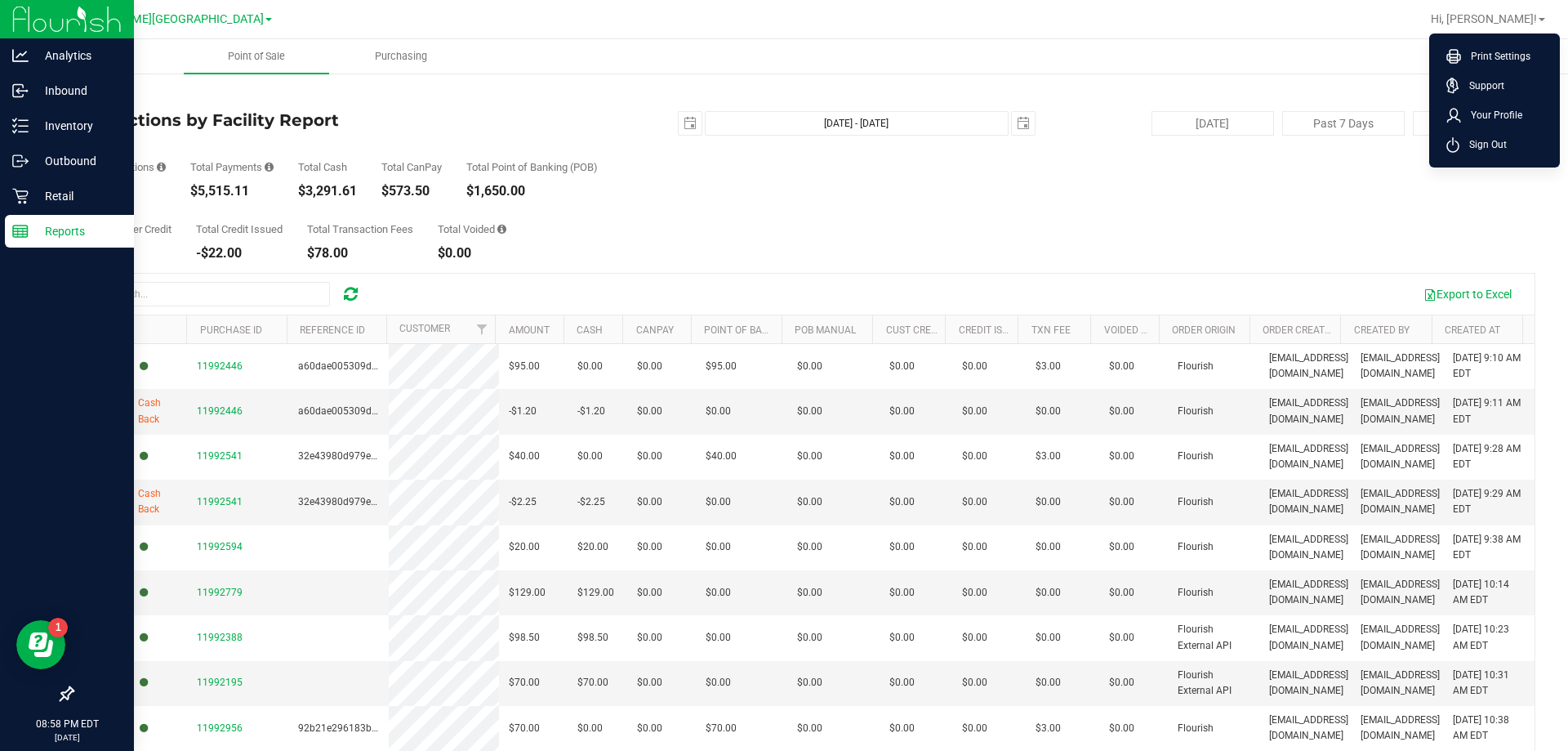
click at [776, 143] on span "Sign Out" at bounding box center [1483, 145] width 48 height 17
